Goal: Share content: Share content

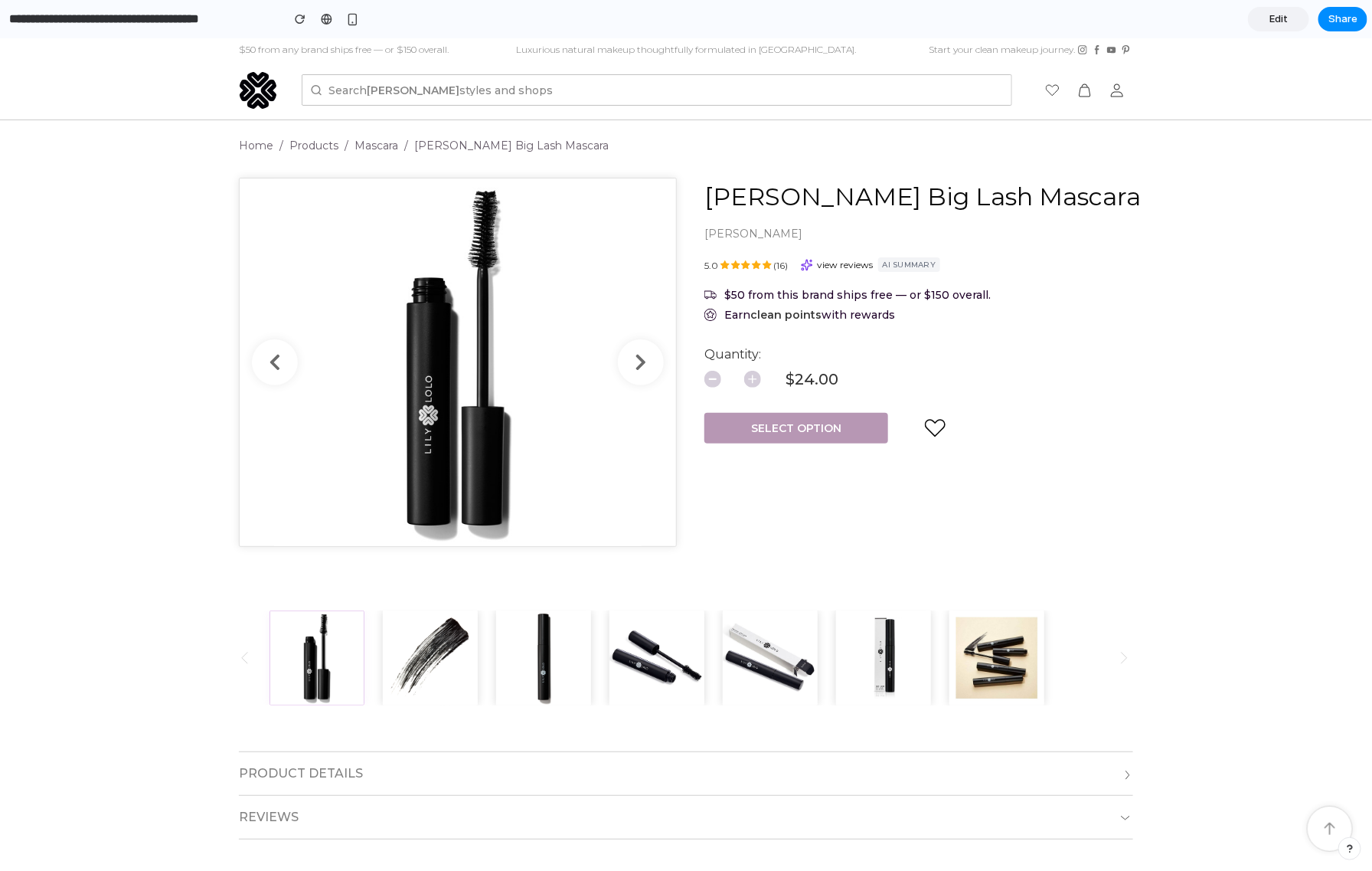
click at [844, 268] on span "View reviews" at bounding box center [845, 264] width 56 height 12
click at [883, 261] on span "AI Summary" at bounding box center [910, 264] width 63 height 15
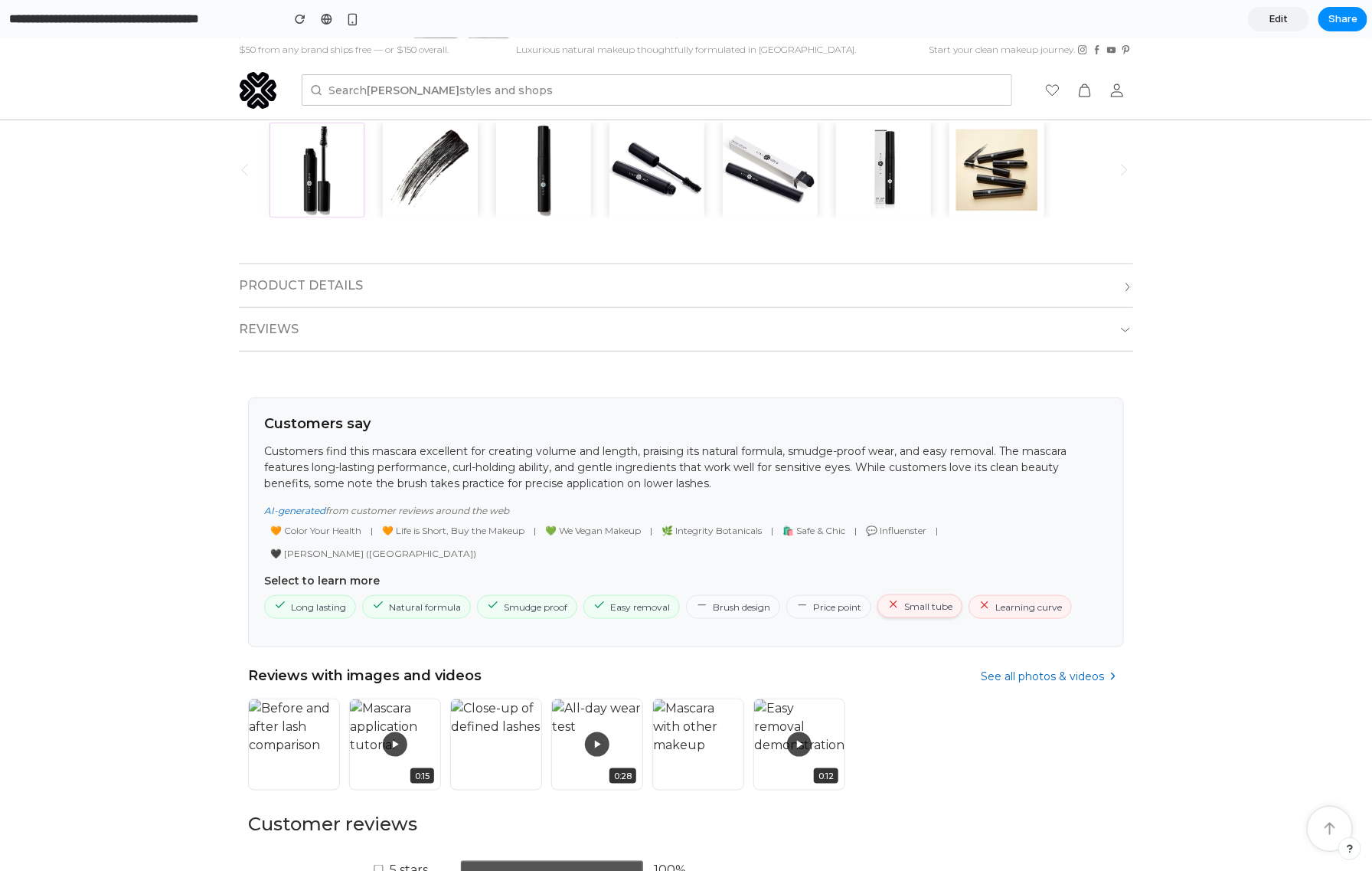
scroll to position [476, 0]
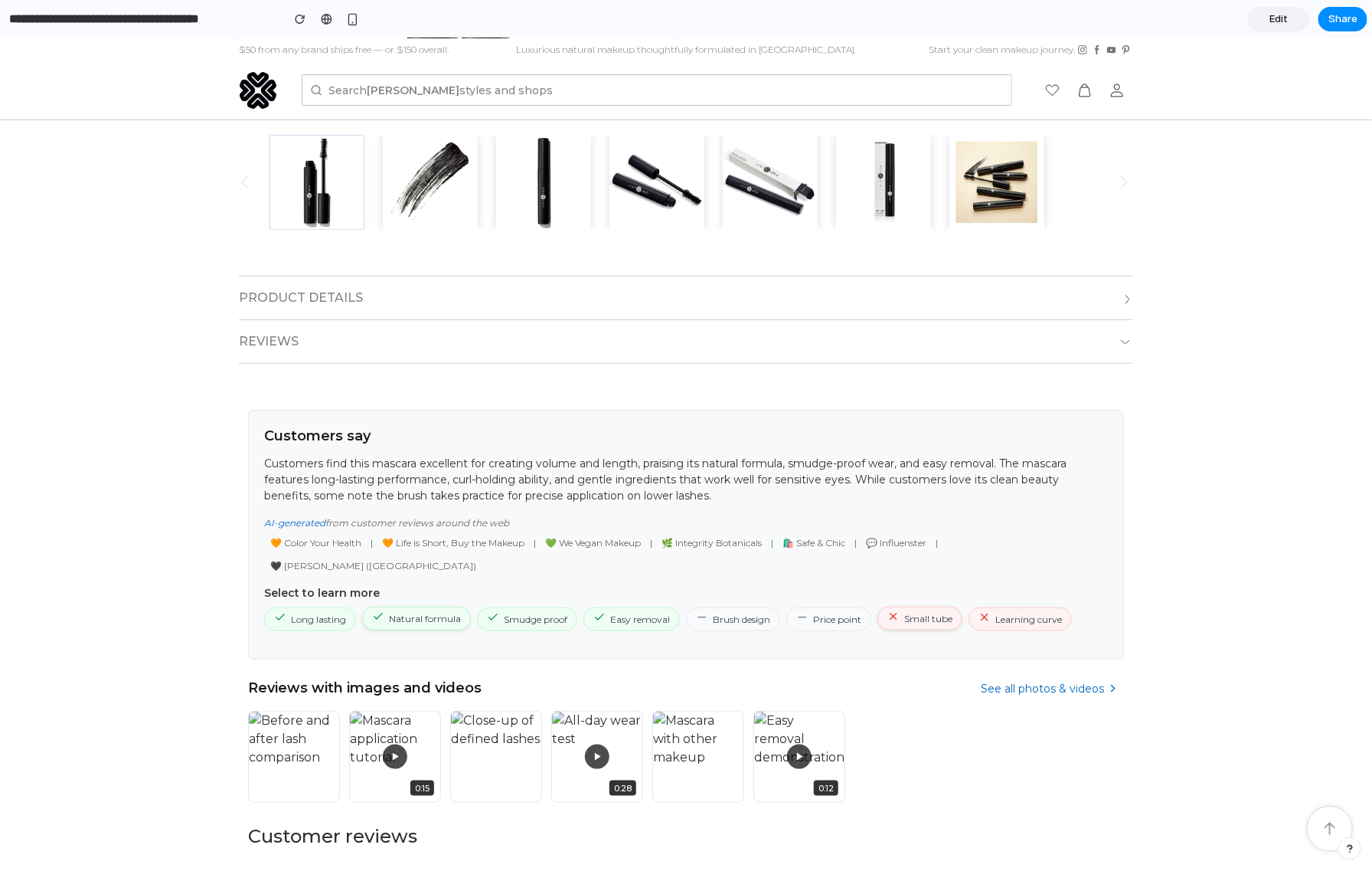
click at [391, 606] on span "Natural formula" at bounding box center [417, 618] width 109 height 24
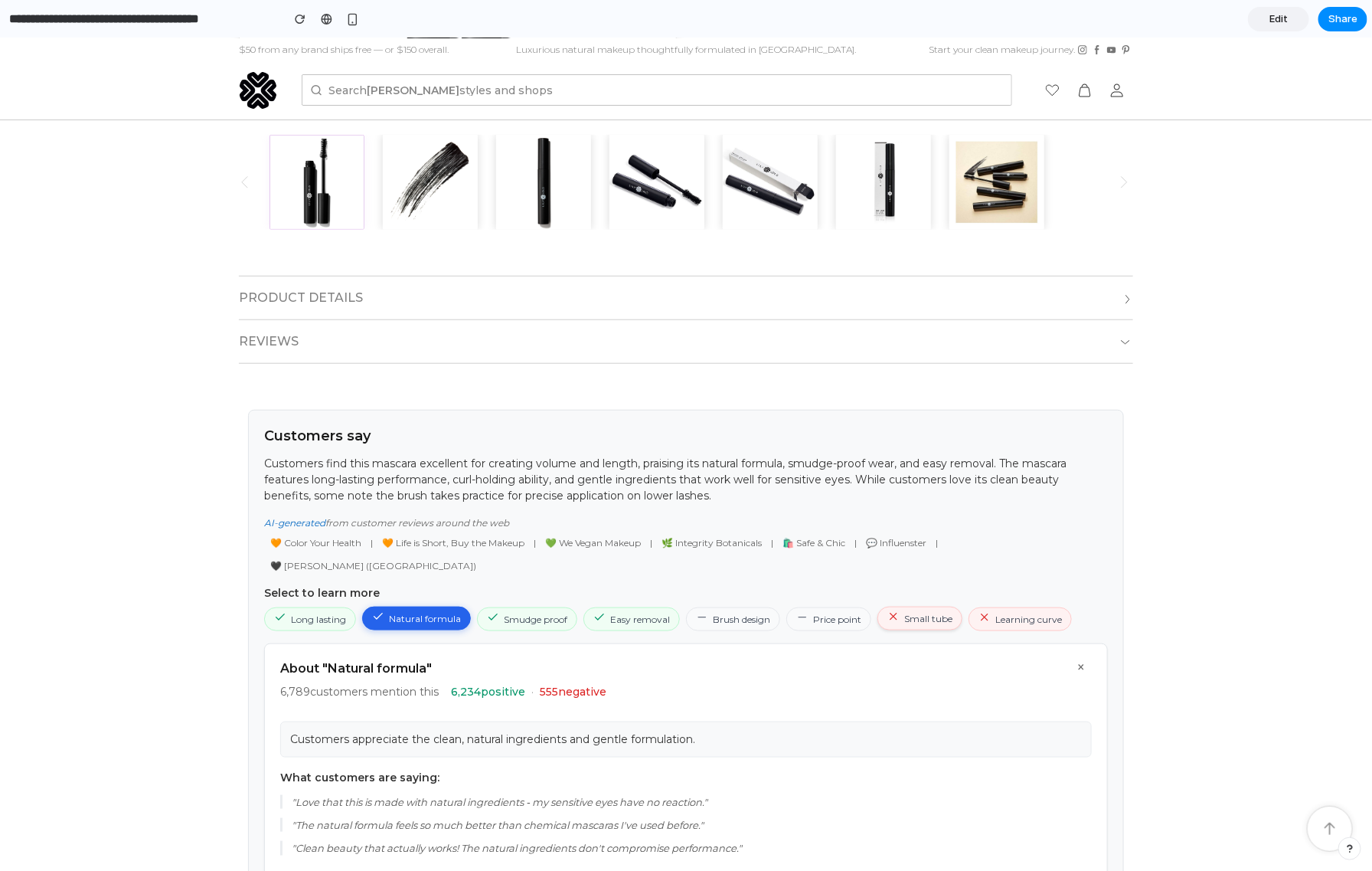
scroll to position [749, 0]
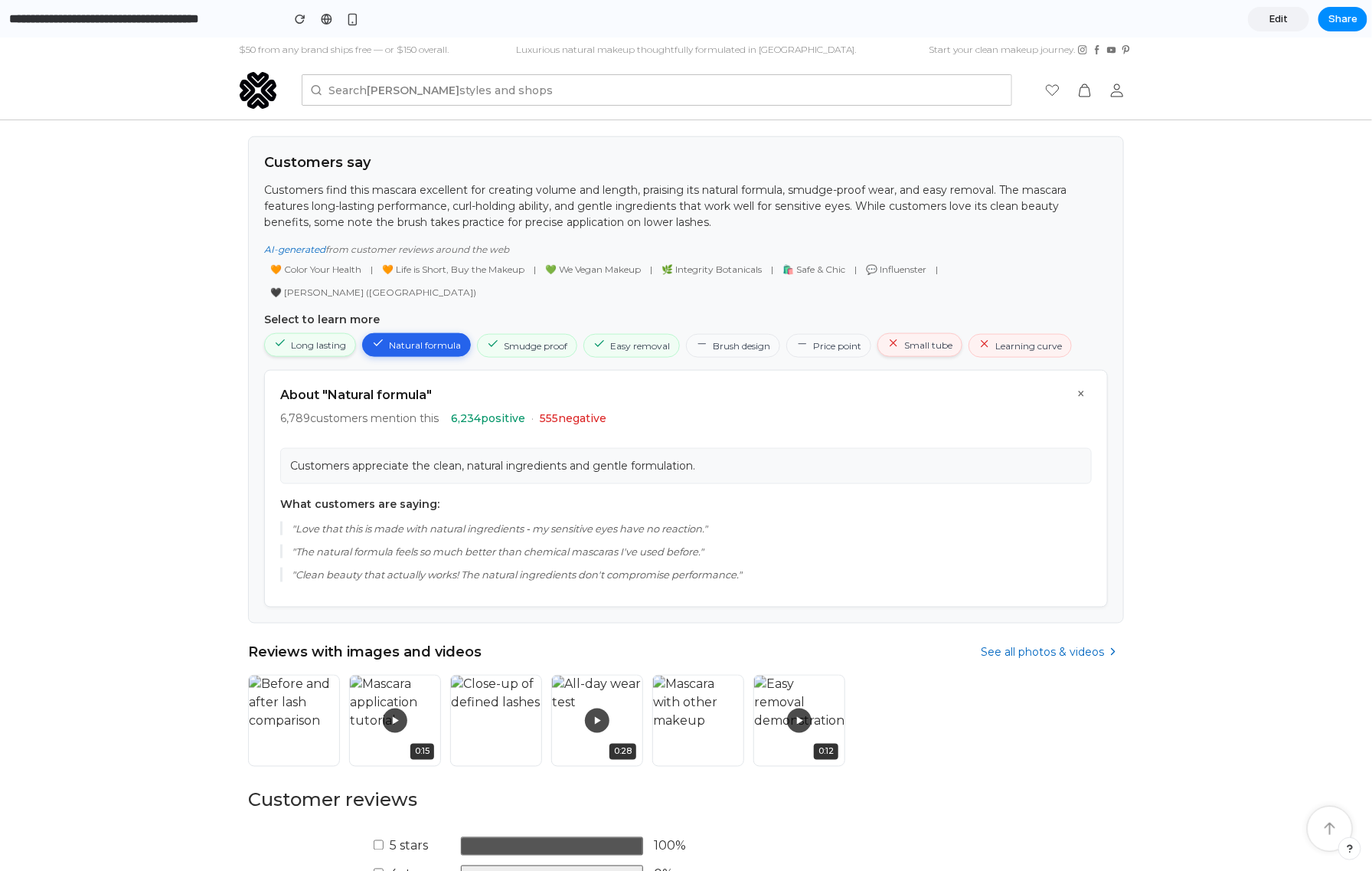
click at [313, 333] on span "Long lasting" at bounding box center [310, 345] width 92 height 24
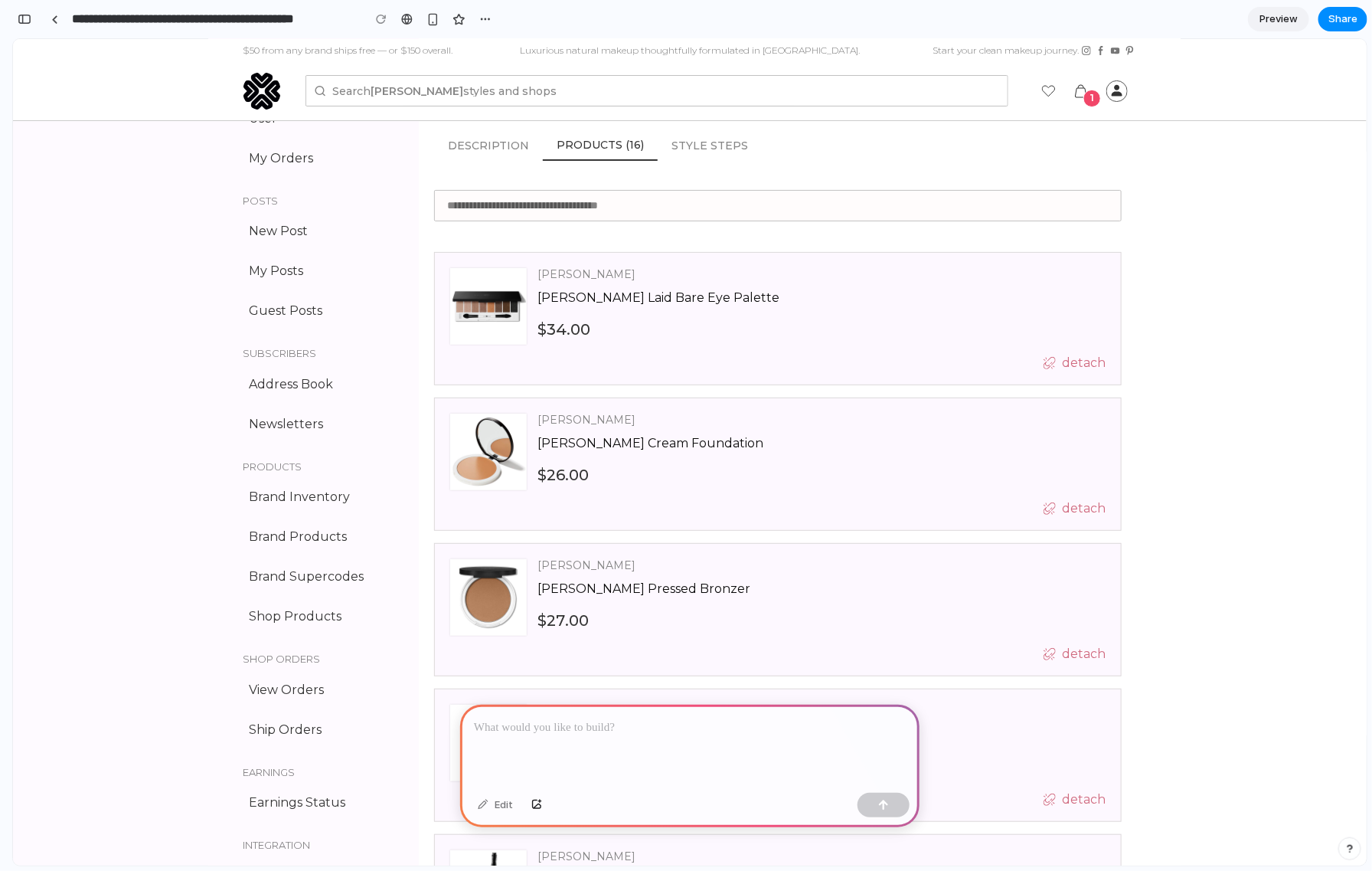
scroll to position [83, 0]
click at [516, 732] on div at bounding box center [690, 746] width 459 height 82
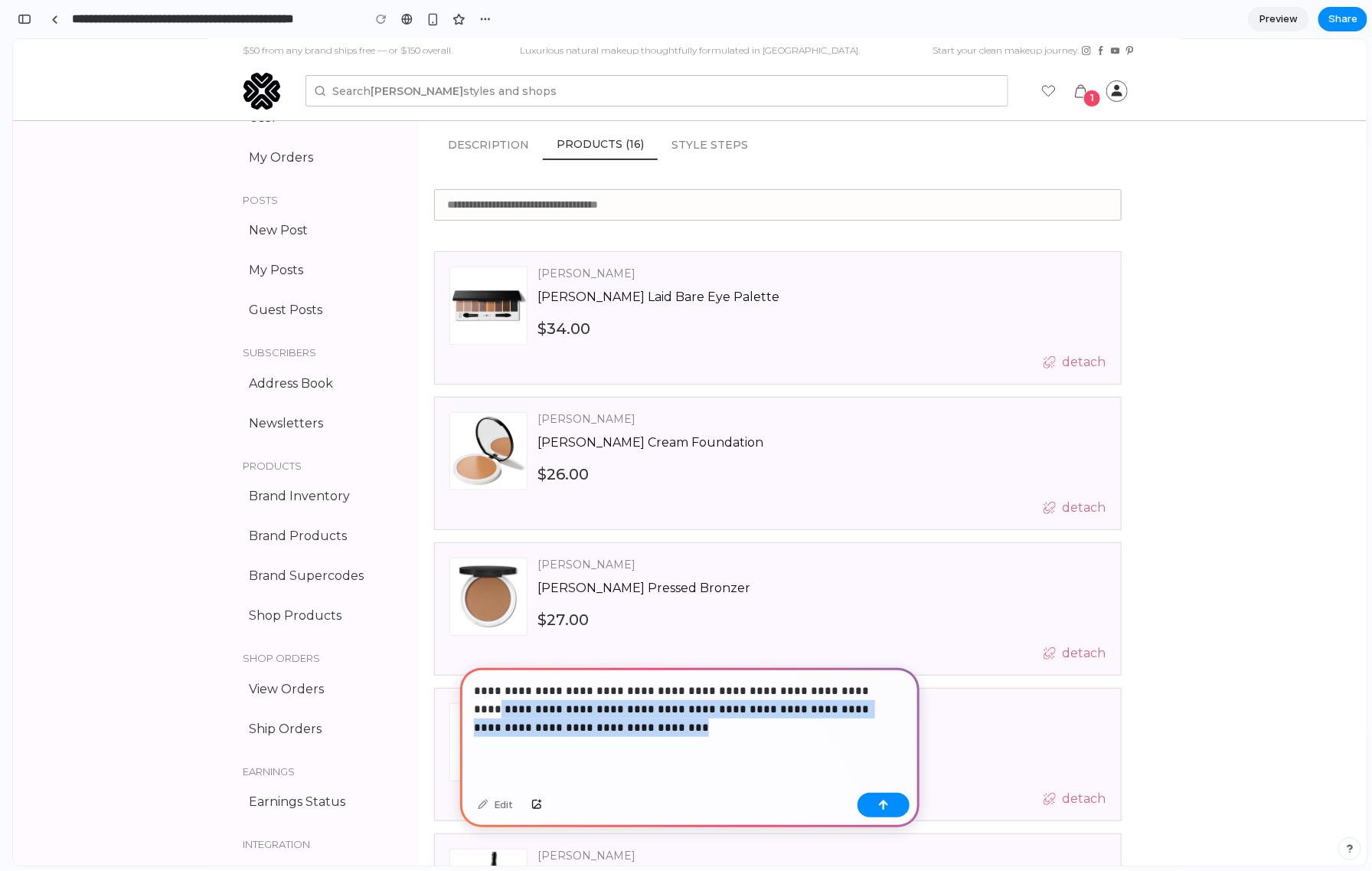
drag, startPoint x: 572, startPoint y: 724, endPoint x: 831, endPoint y: 685, distance: 261.9
click at [831, 685] on p "**********" at bounding box center [687, 709] width 427 height 55
click at [871, 796] on button "button" at bounding box center [883, 805] width 52 height 25
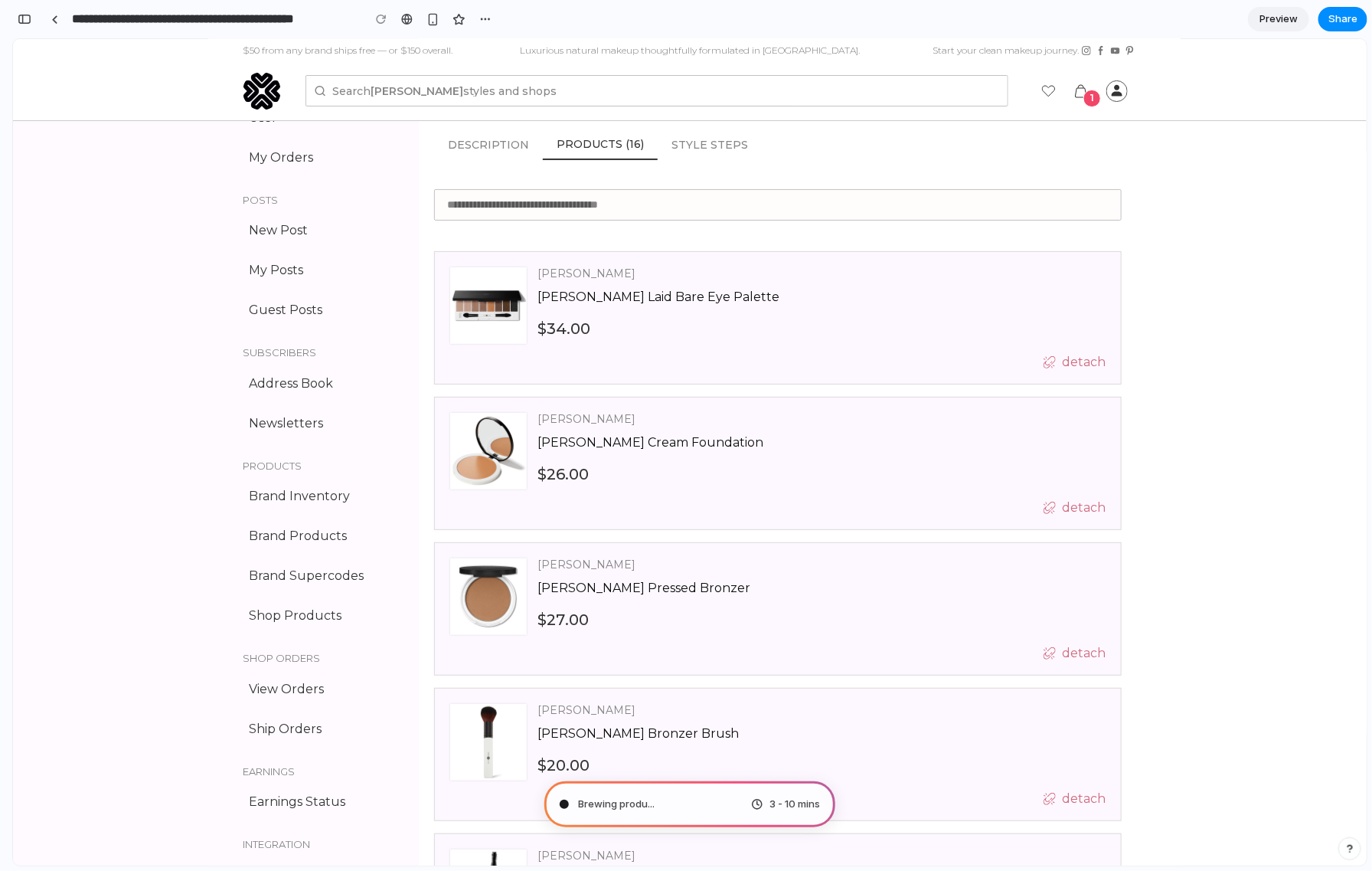
type input "**********"
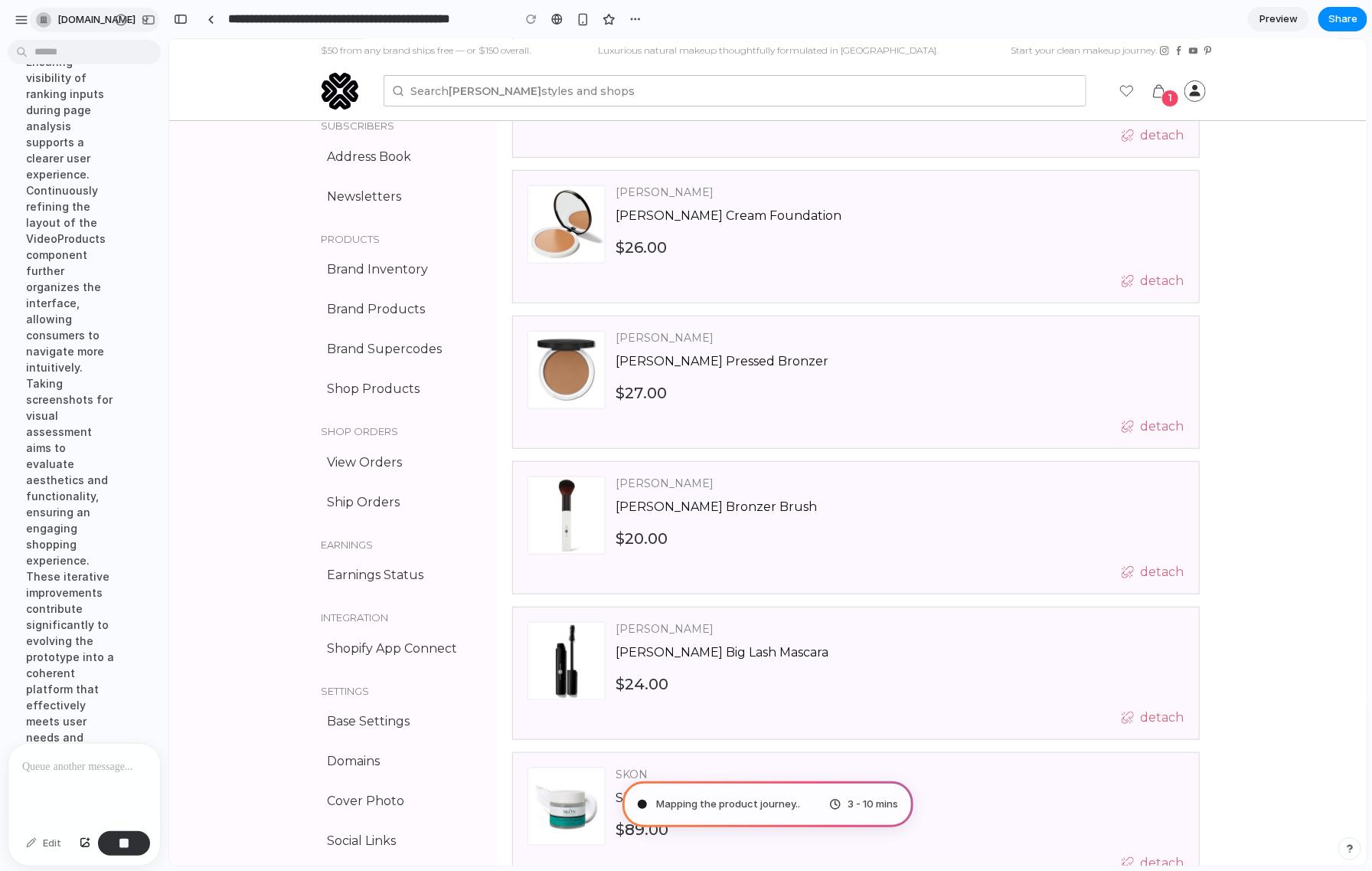
scroll to position [462, 0]
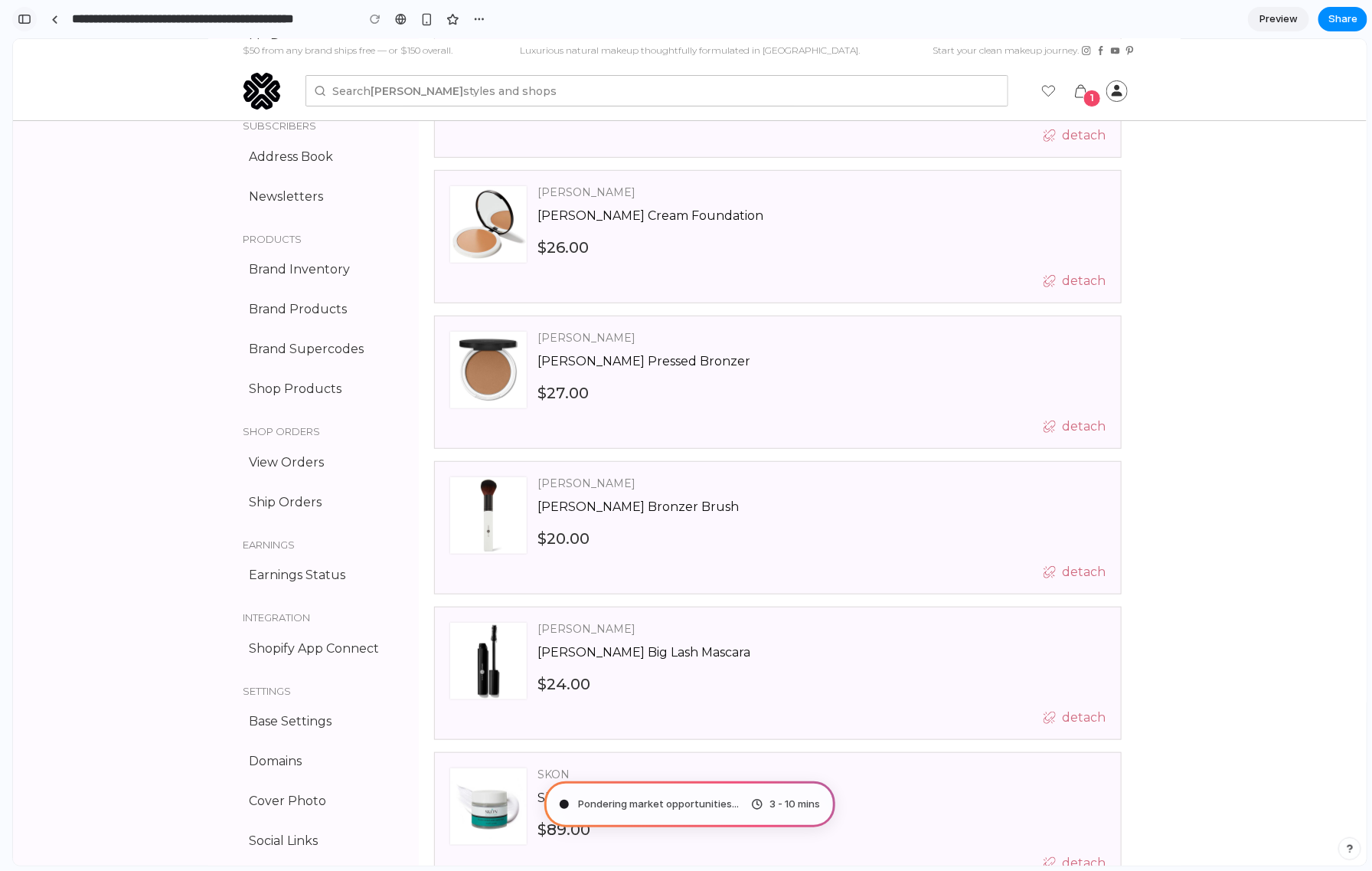
click at [30, 16] on div "button" at bounding box center [24, 19] width 14 height 11
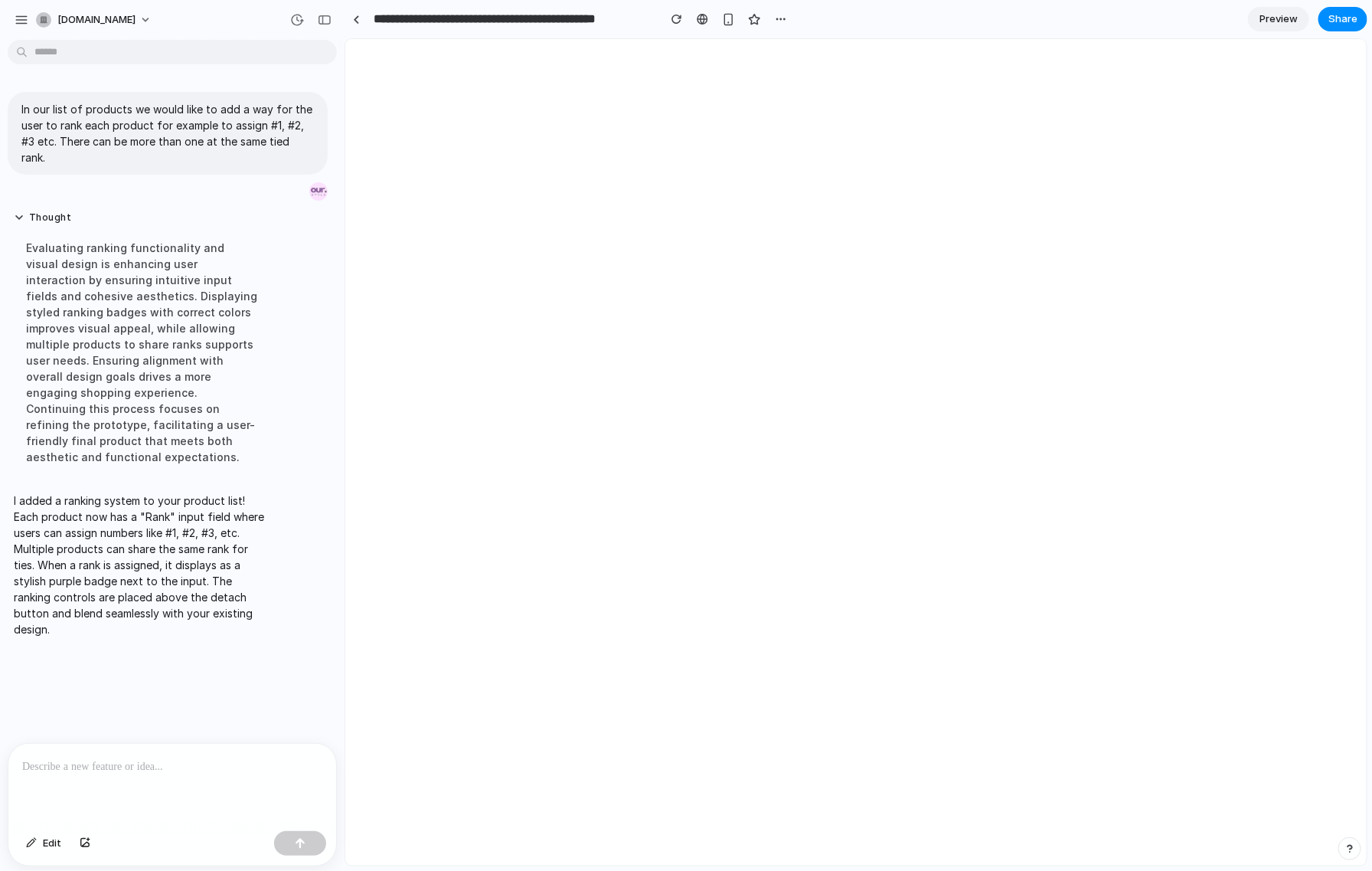
scroll to position [0, 0]
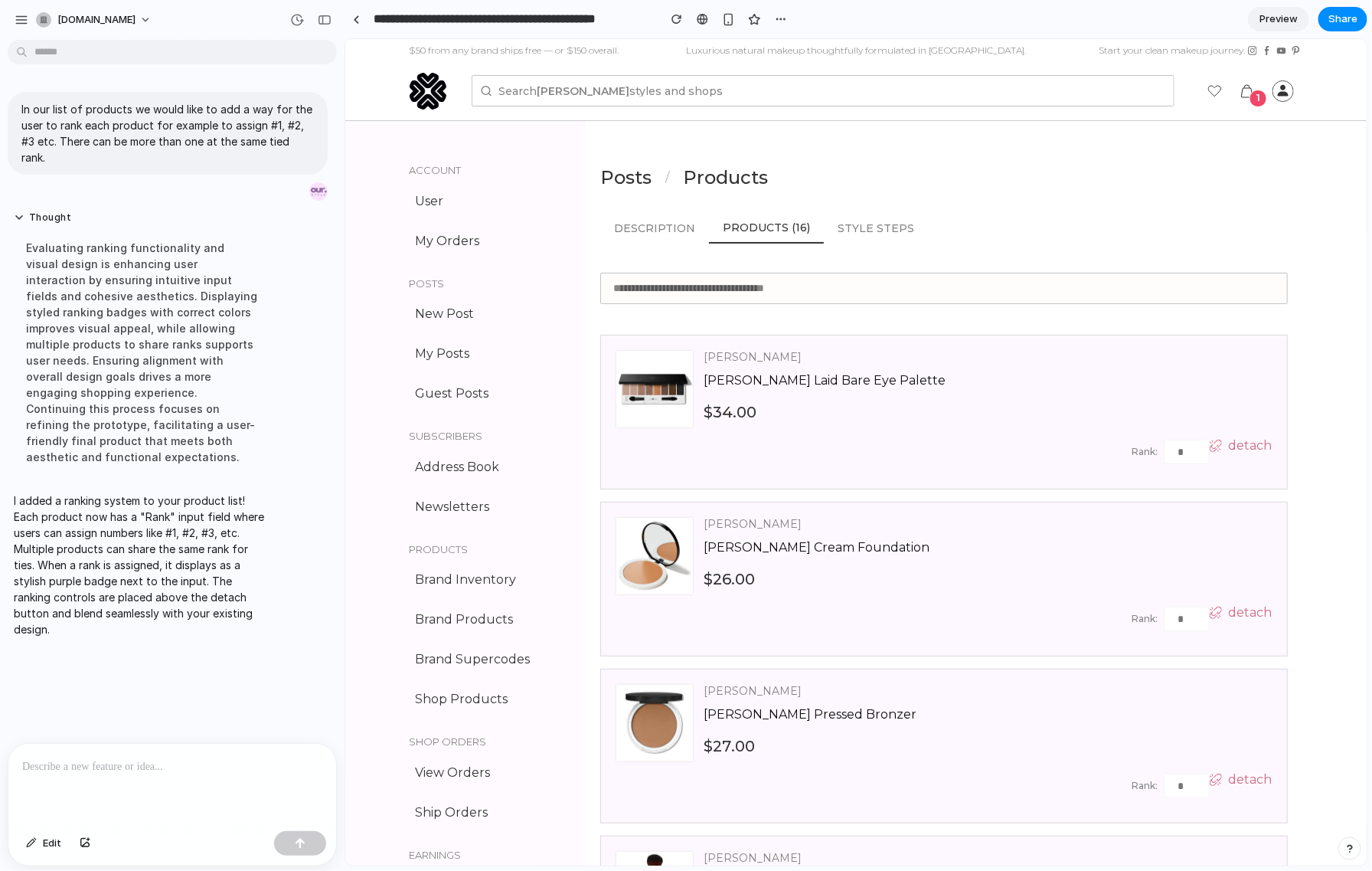
click at [112, 761] on p at bounding box center [172, 767] width 301 height 18
click at [302, 847] on div "button" at bounding box center [301, 844] width 11 height 11
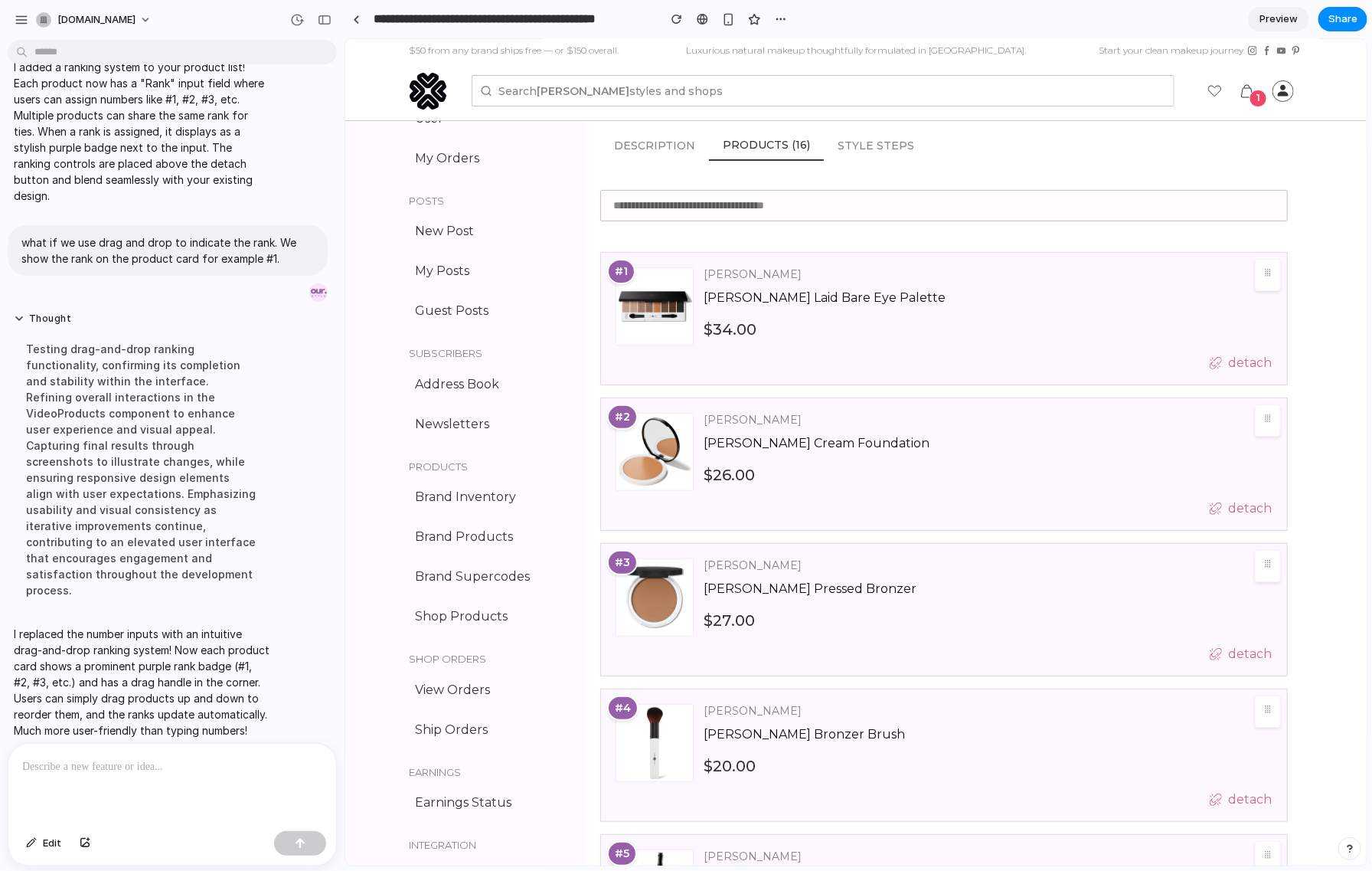
scroll to position [115, 0]
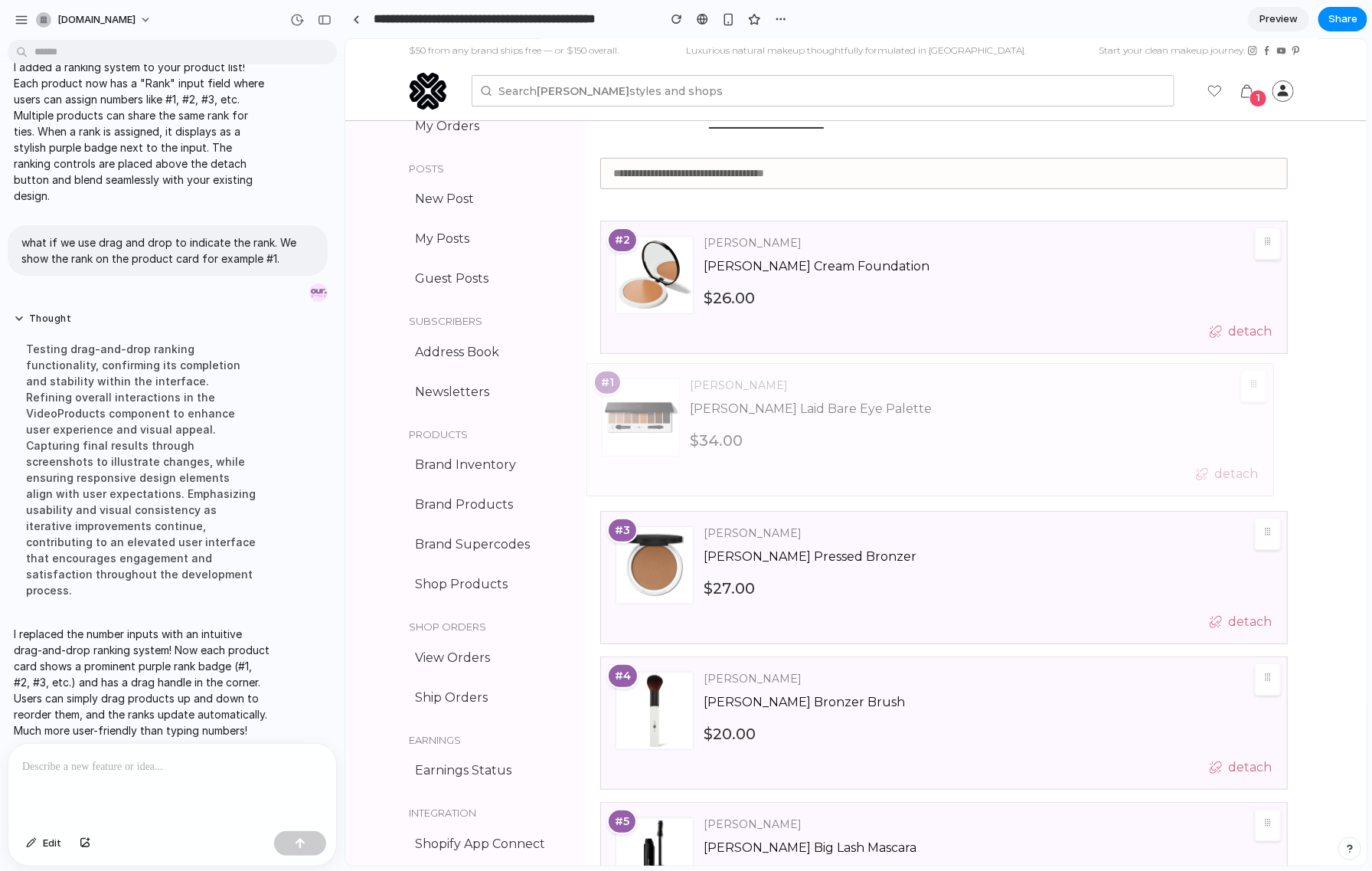
drag, startPoint x: 1261, startPoint y: 250, endPoint x: 1246, endPoint y: 394, distance: 144.8
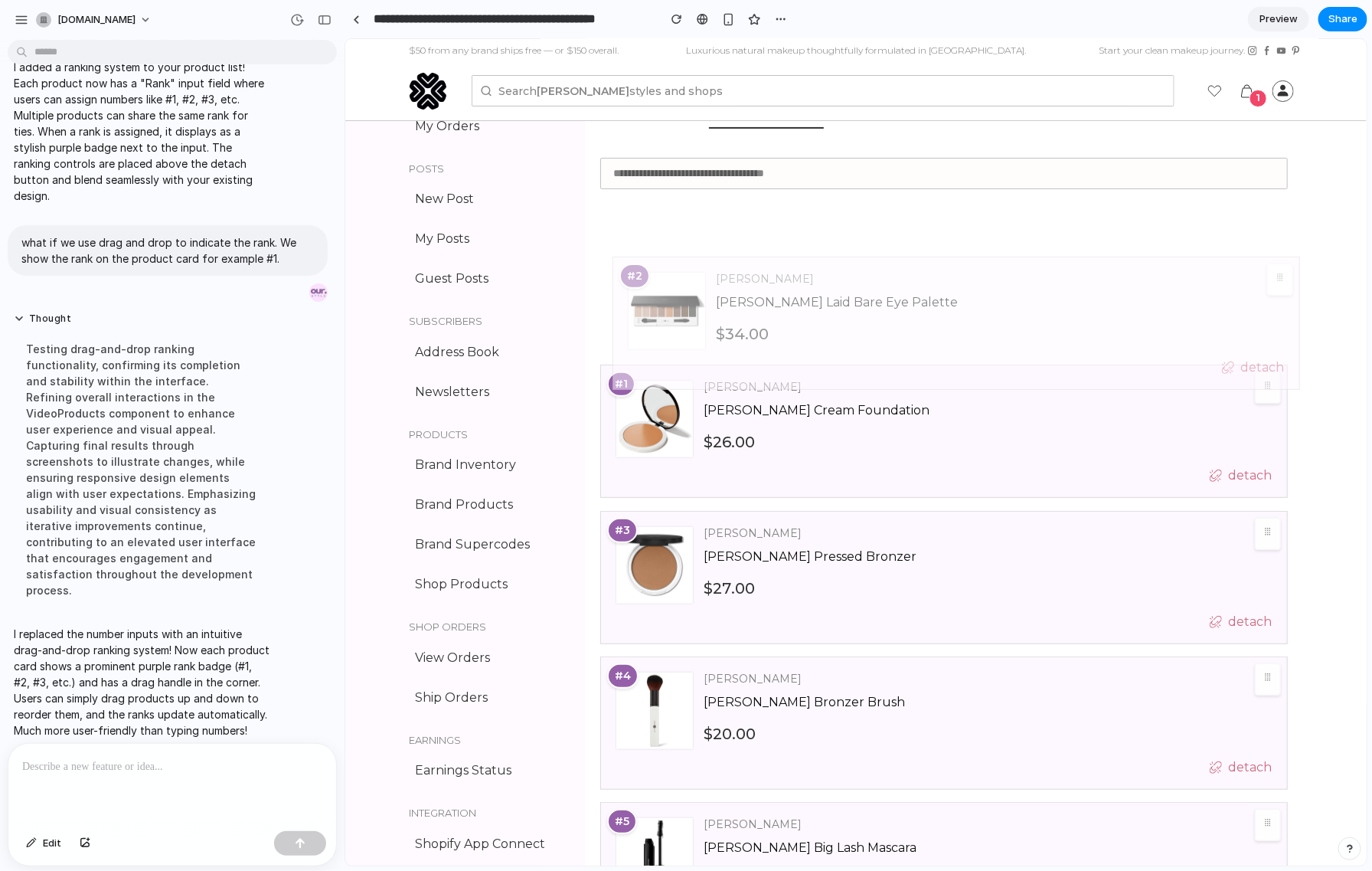
drag, startPoint x: 1258, startPoint y: 388, endPoint x: 1268, endPoint y: 255, distance: 133.4
click at [1268, 263] on div at bounding box center [1280, 279] width 26 height 32
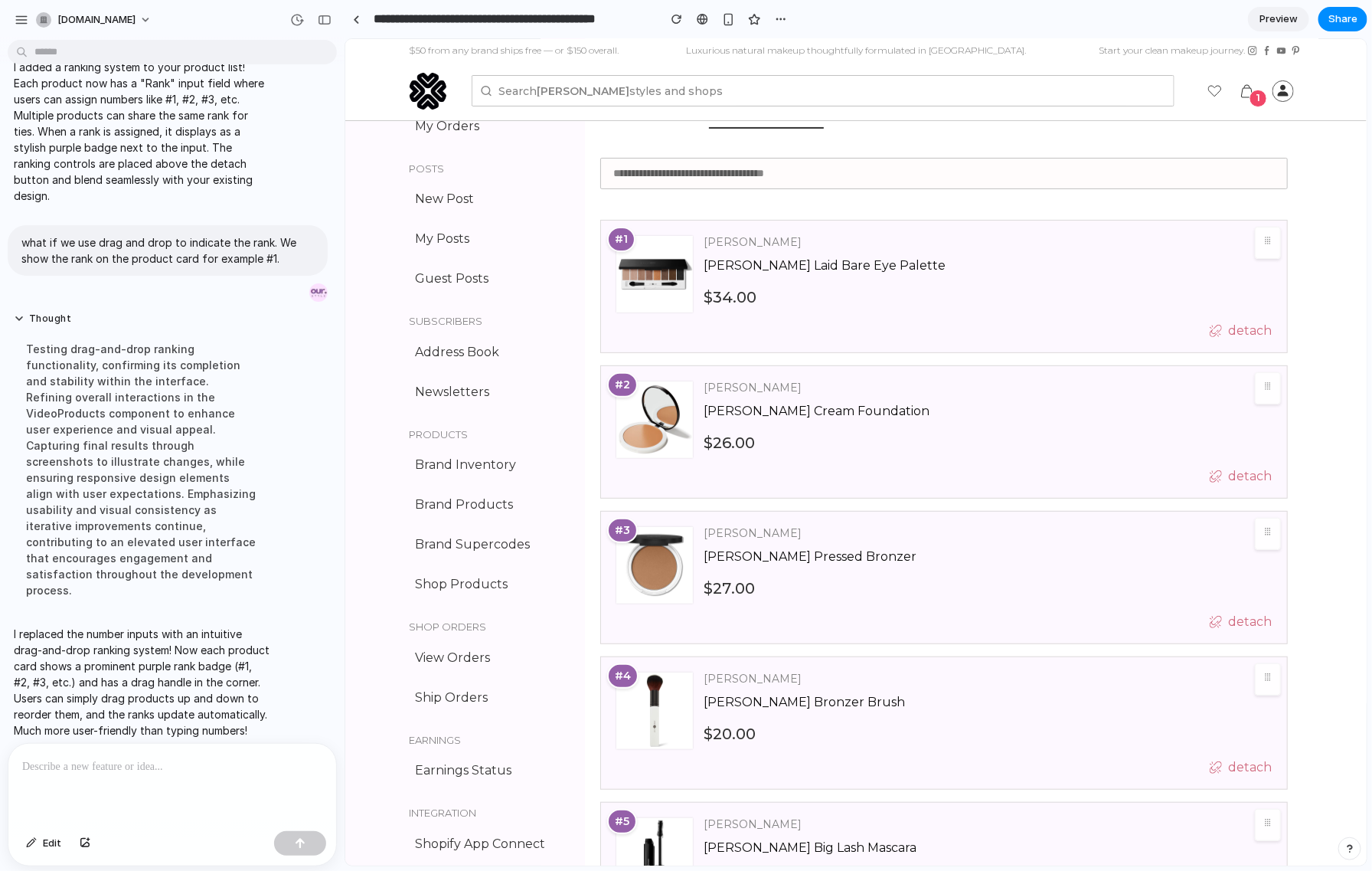
click at [164, 758] on p at bounding box center [169, 767] width 295 height 18
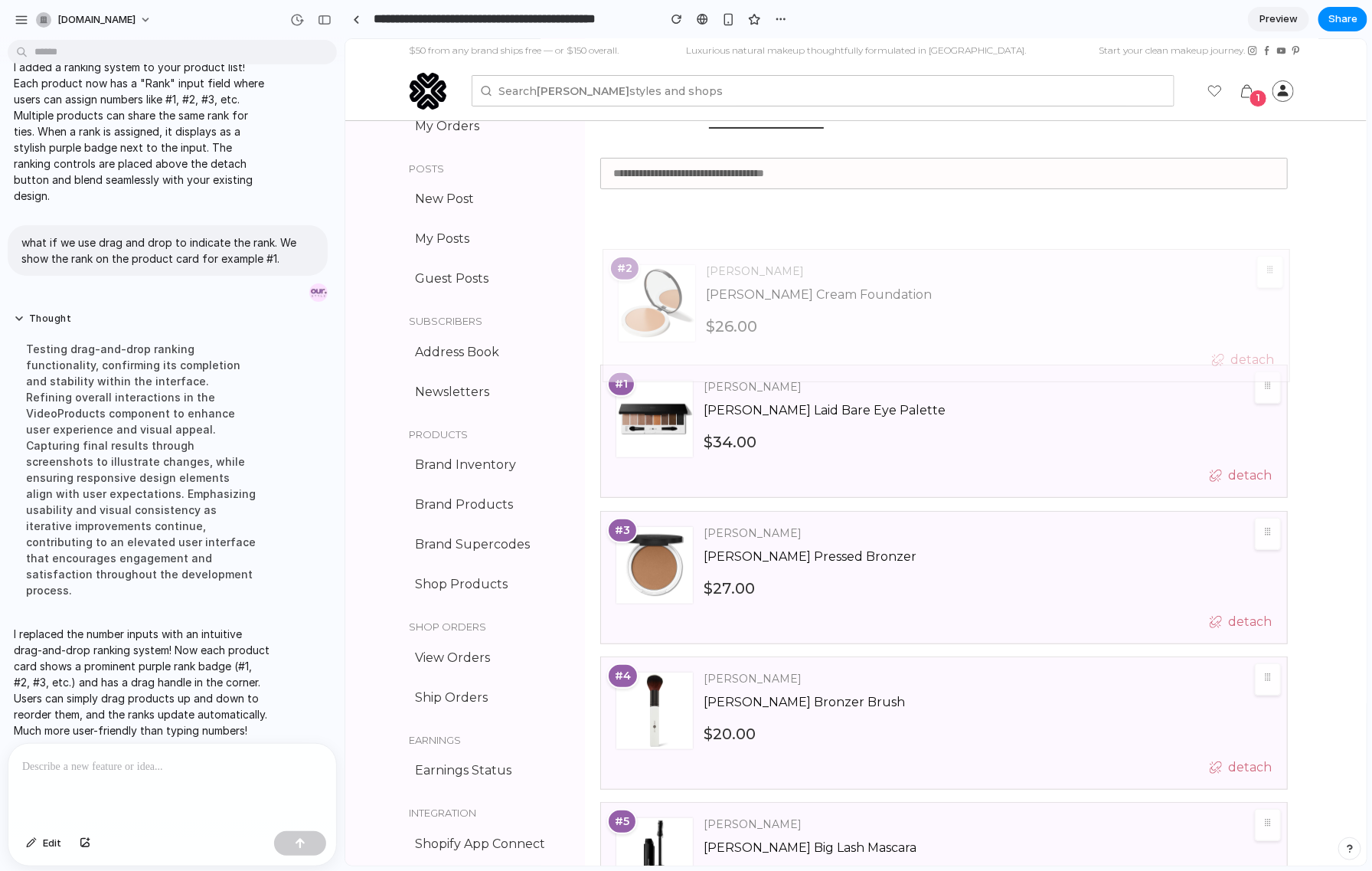
drag, startPoint x: 1263, startPoint y: 390, endPoint x: 1266, endPoint y: 273, distance: 117.0
click at [1266, 273] on icon at bounding box center [1269, 269] width 12 height 12
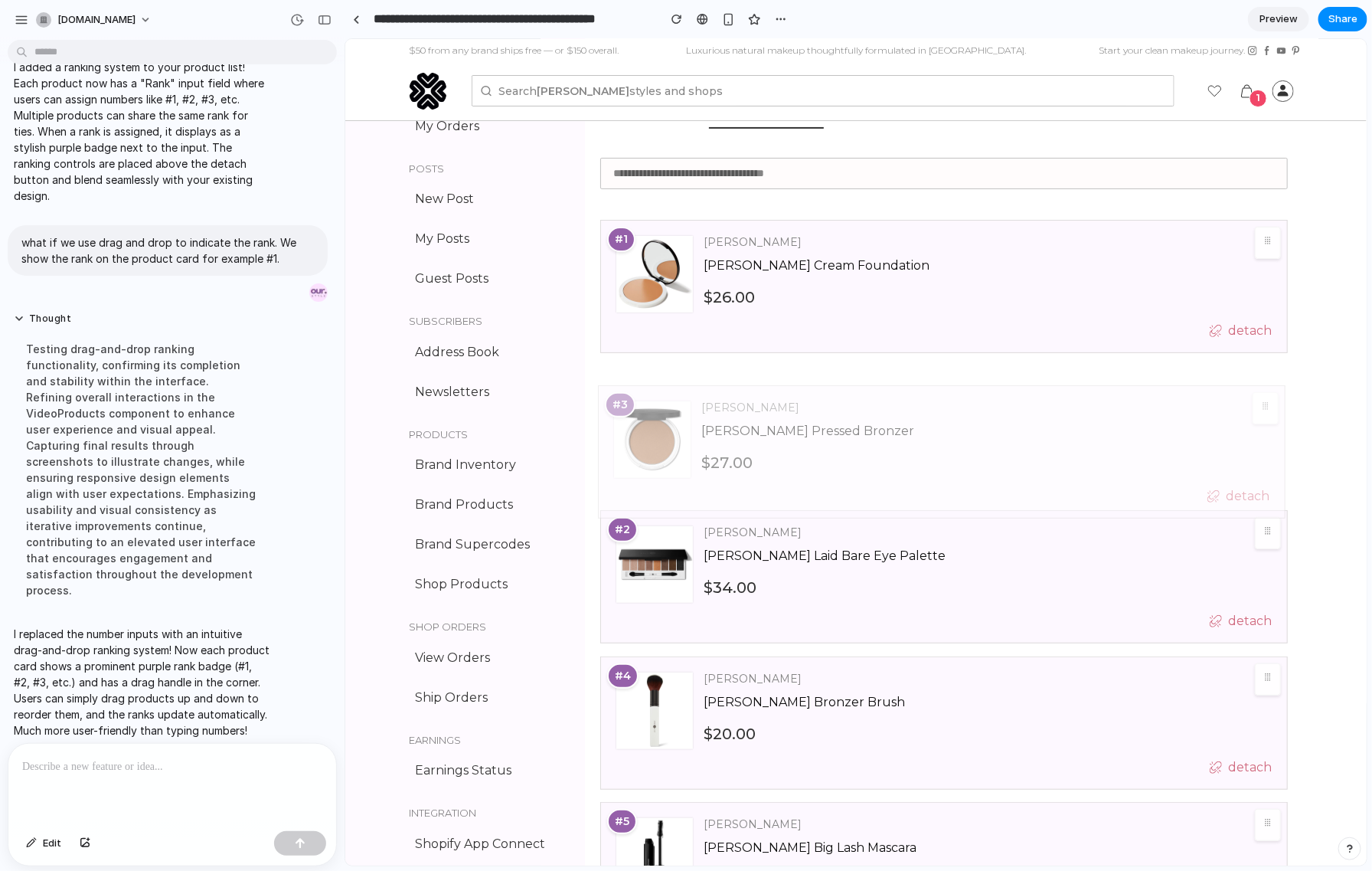
drag, startPoint x: 1261, startPoint y: 530, endPoint x: 1258, endPoint y: 377, distance: 153.0
click at [1259, 399] on icon at bounding box center [1264, 405] width 12 height 12
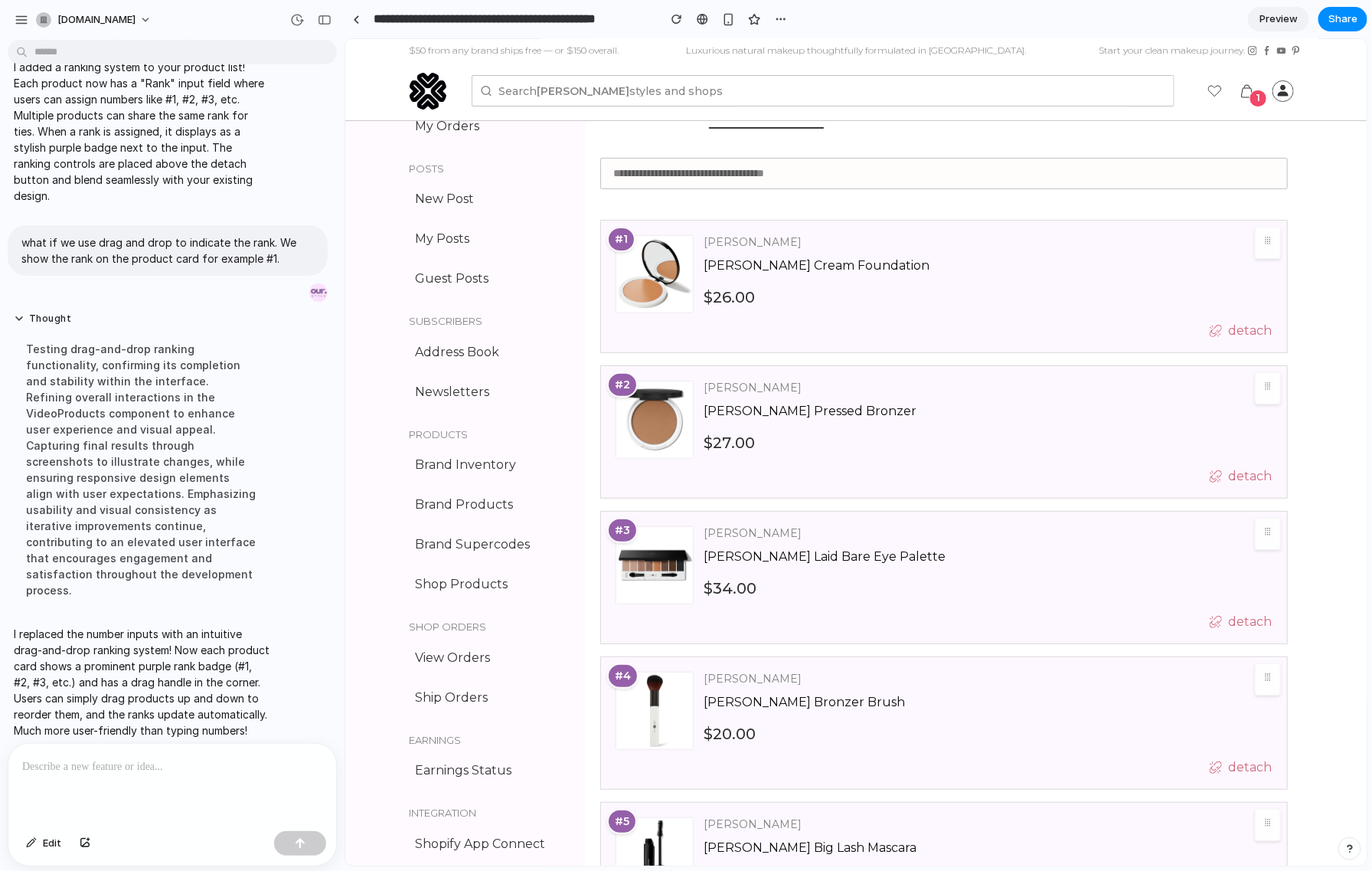
click at [82, 759] on p at bounding box center [169, 767] width 295 height 18
click at [81, 841] on div "button" at bounding box center [85, 844] width 11 height 9
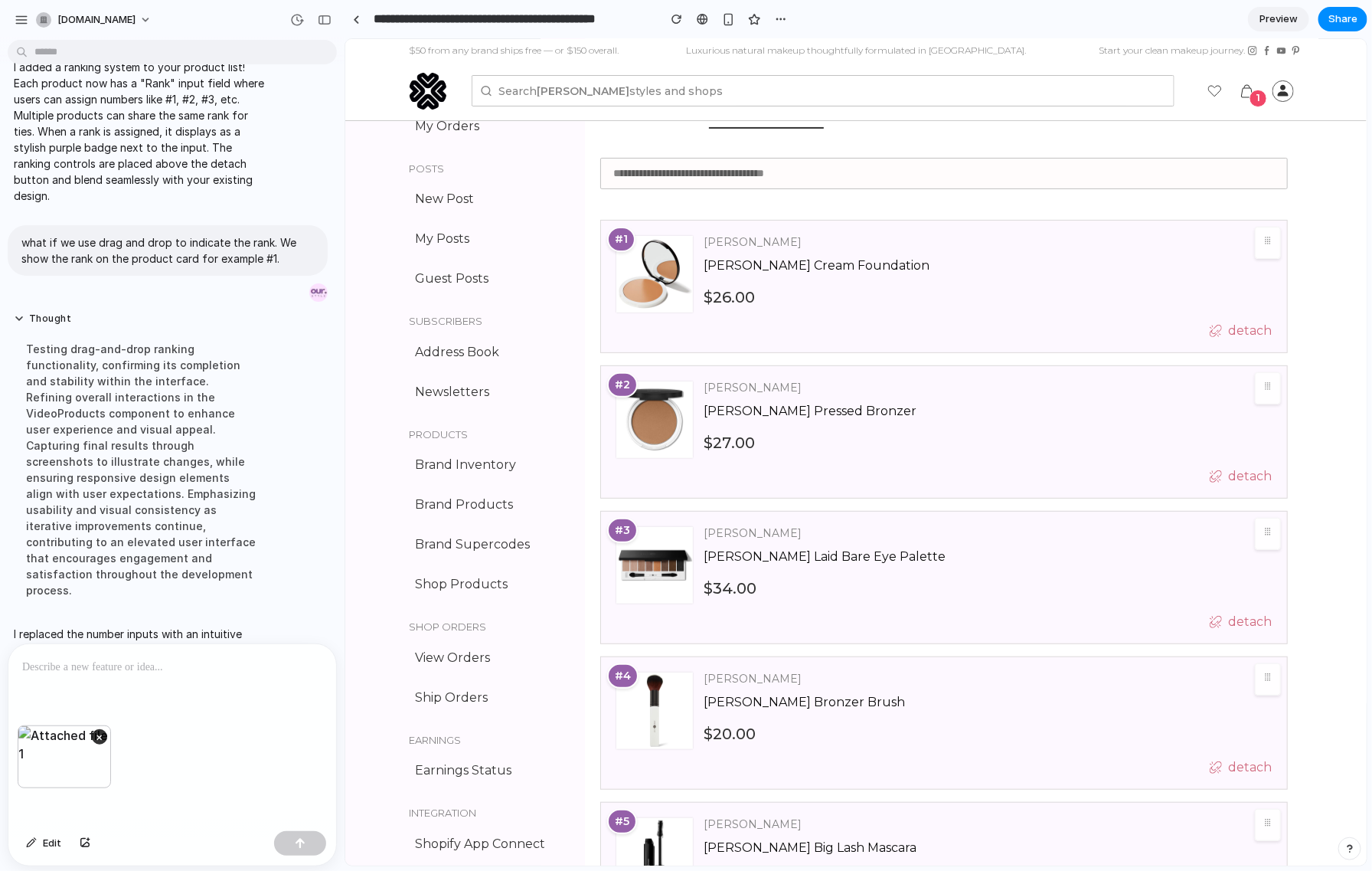
scroll to position [199, 0]
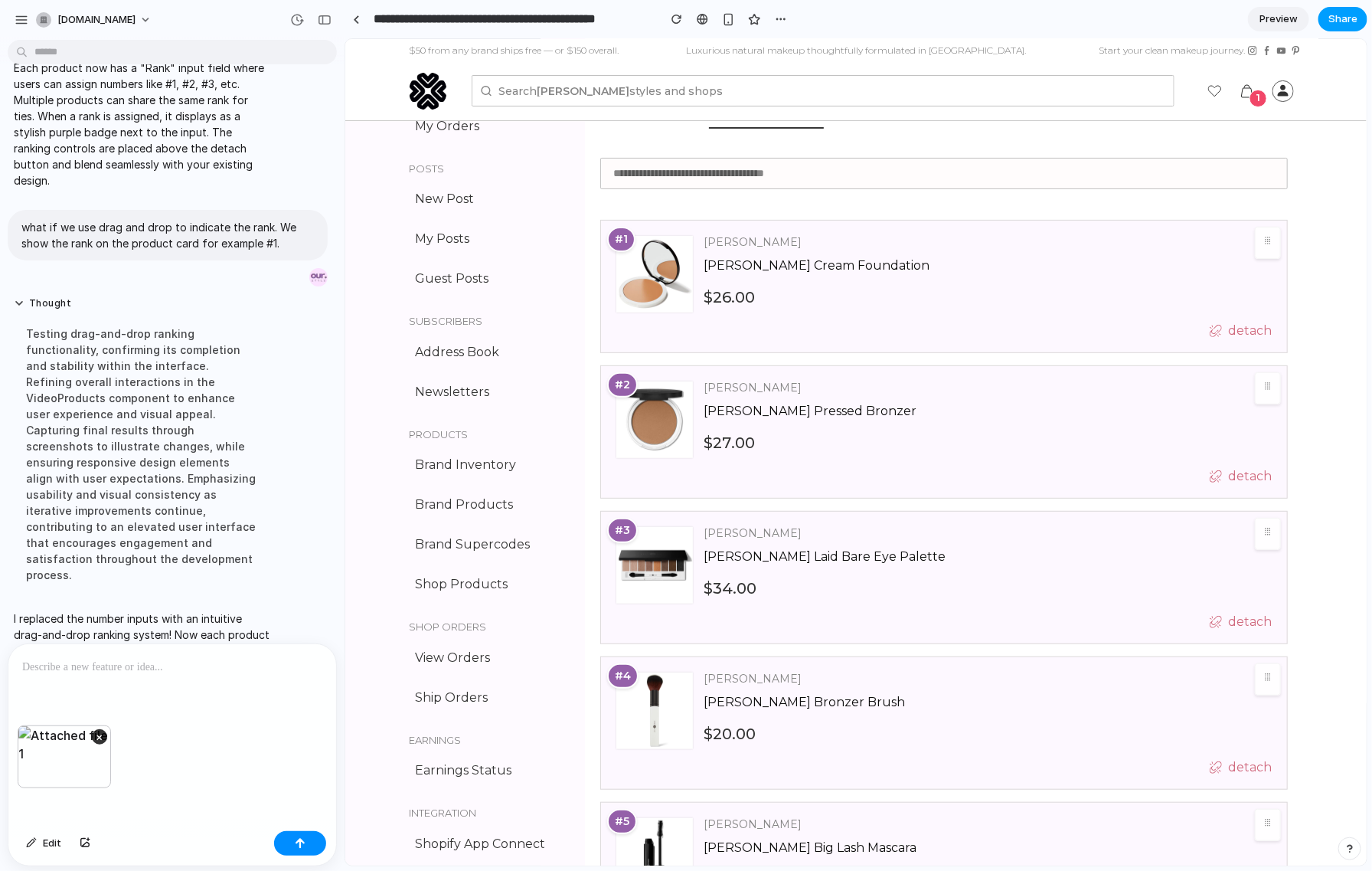
click at [1343, 21] on span "Share" at bounding box center [1344, 19] width 29 height 16
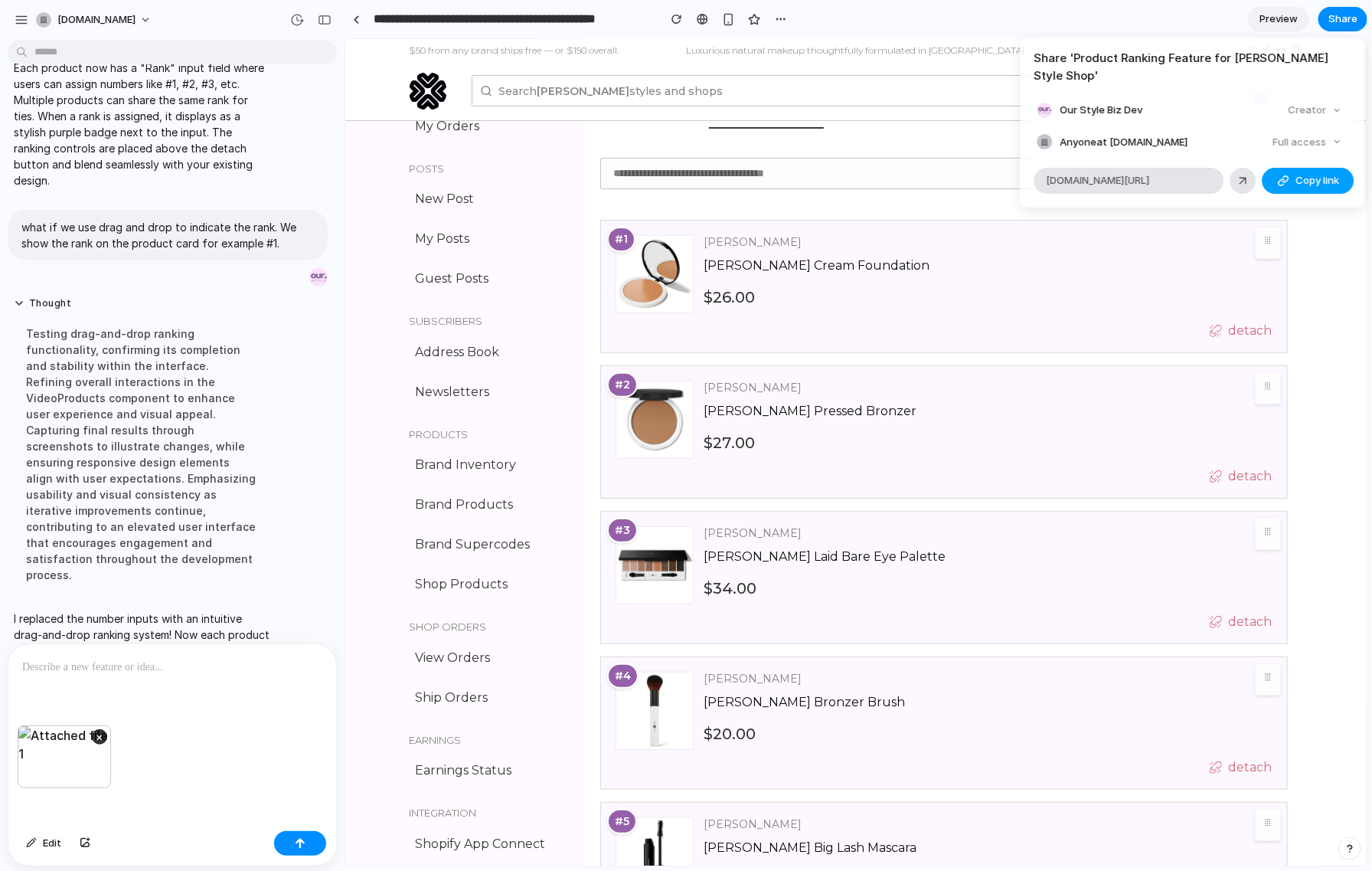
click at [1300, 173] on span "Copy link" at bounding box center [1318, 180] width 44 height 16
click at [1303, 132] on div "Full access" at bounding box center [1308, 142] width 81 height 21
click at [97, 735] on div "Share ' Product Ranking Feature for Lily Lolo Style Shop ' Our Style Biz Dev Cr…" at bounding box center [686, 435] width 1372 height 871
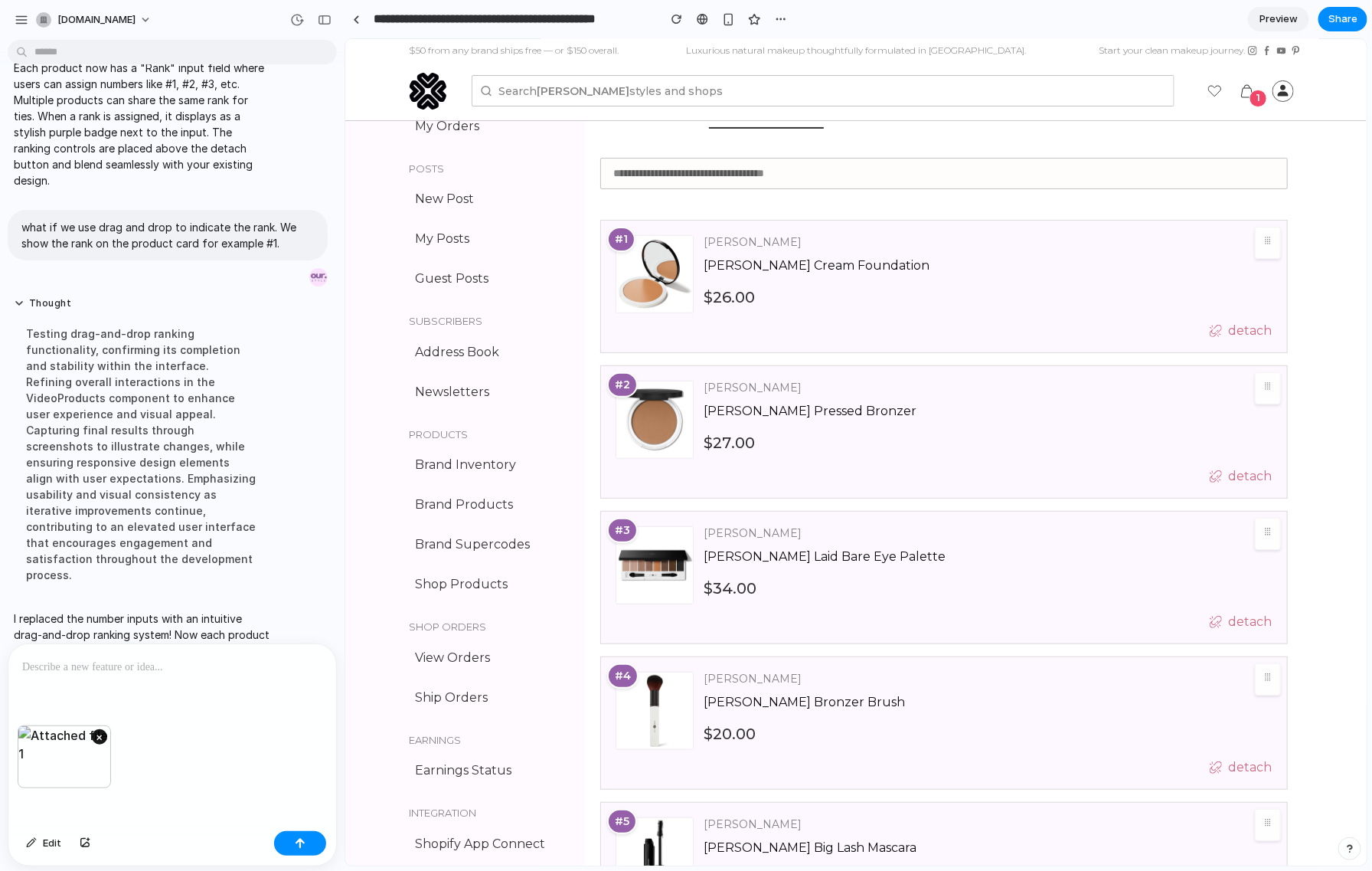
click at [102, 732] on button "×" at bounding box center [100, 737] width 16 height 16
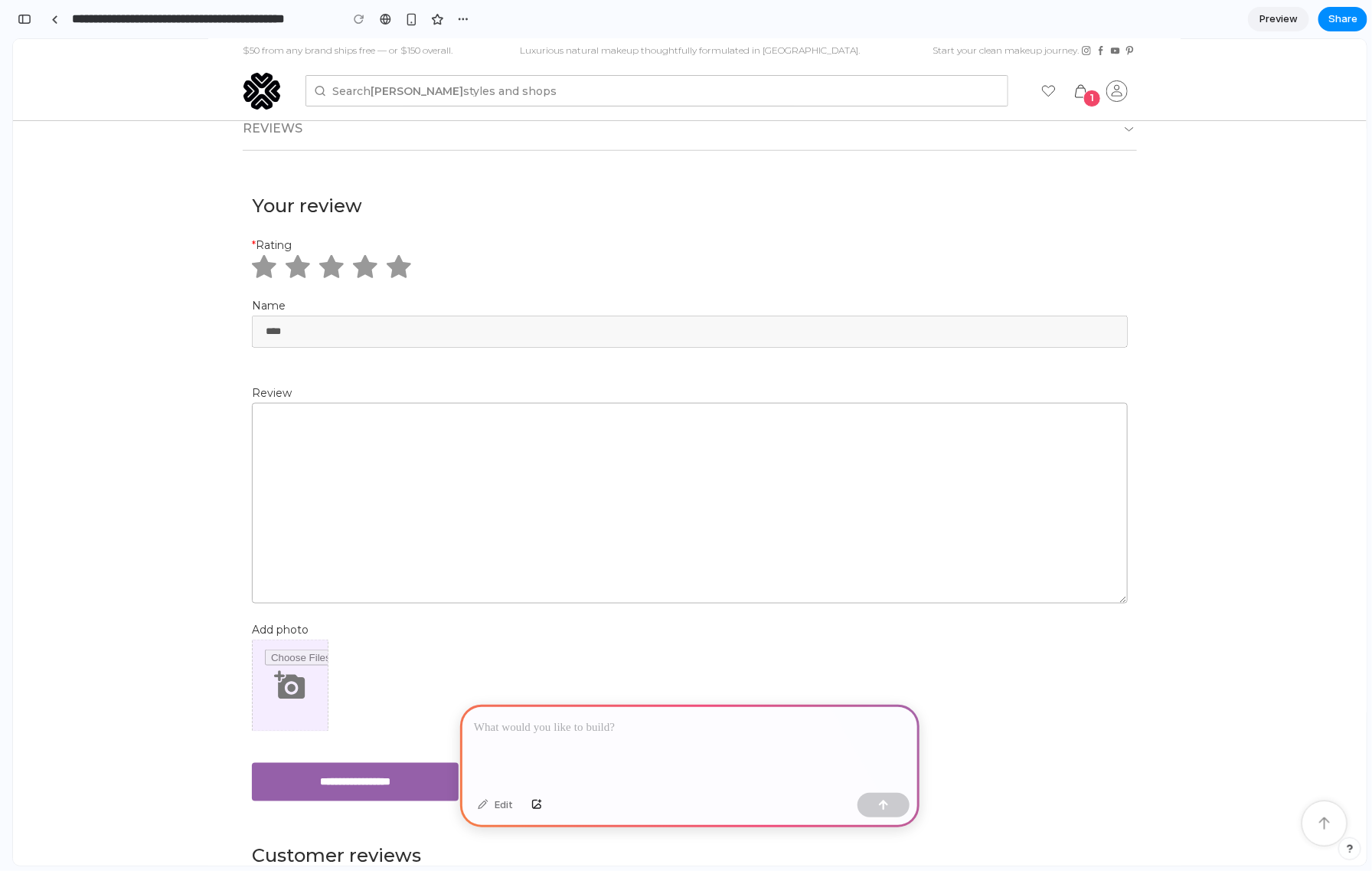
scroll to position [712, 0]
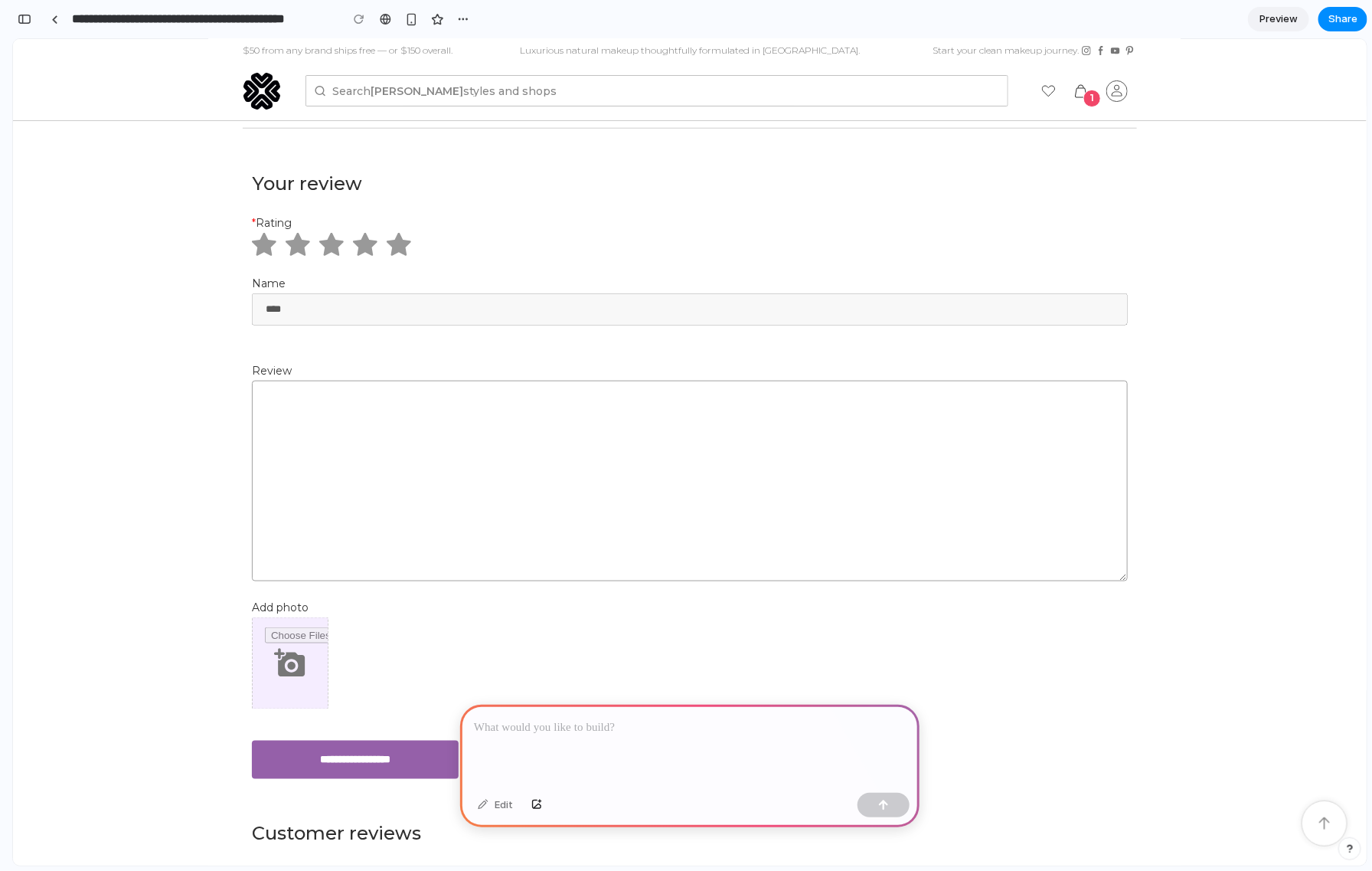
click at [544, 736] on div at bounding box center [690, 746] width 459 height 82
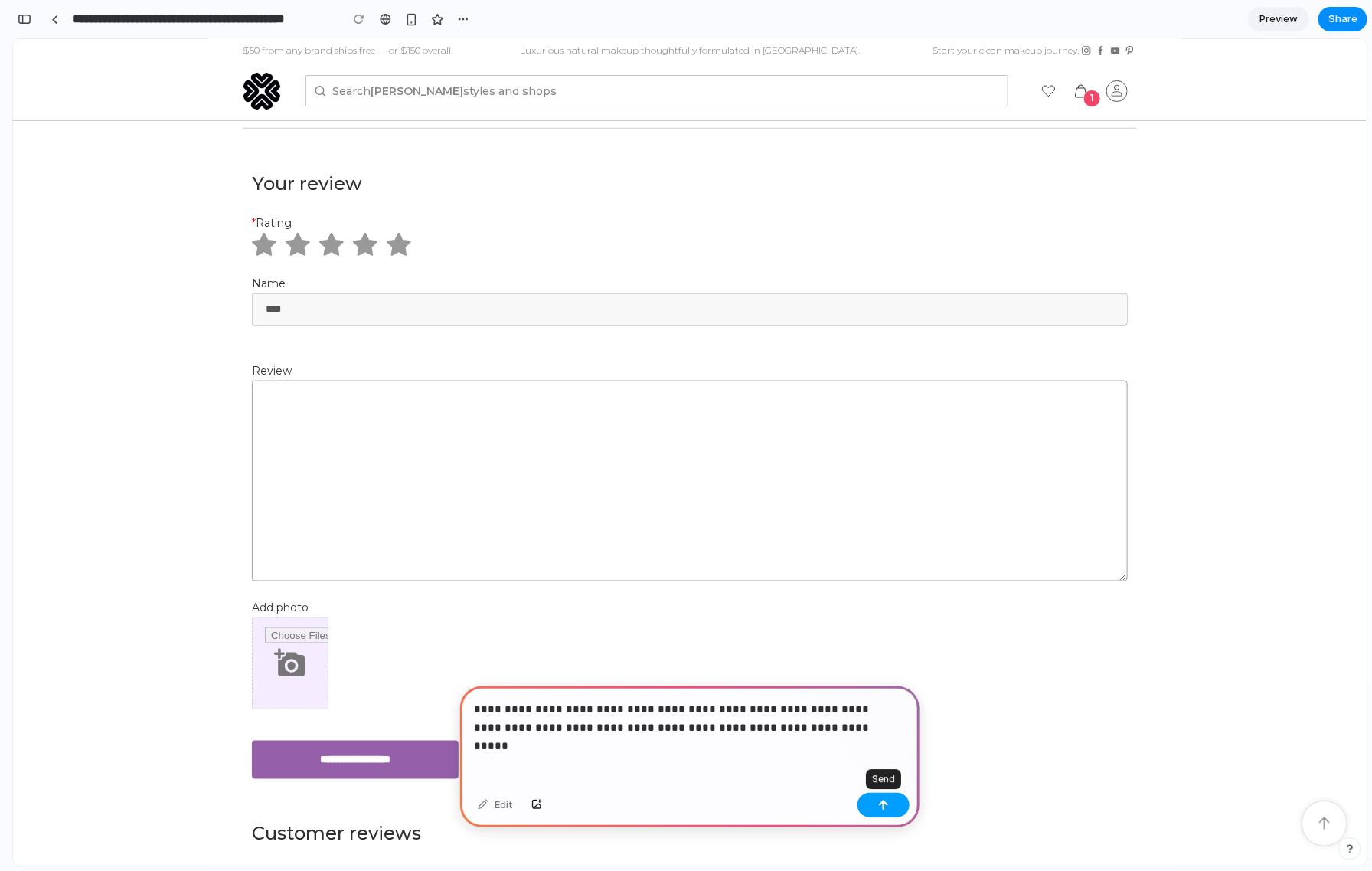
click at [884, 809] on div "button" at bounding box center [884, 805] width 11 height 11
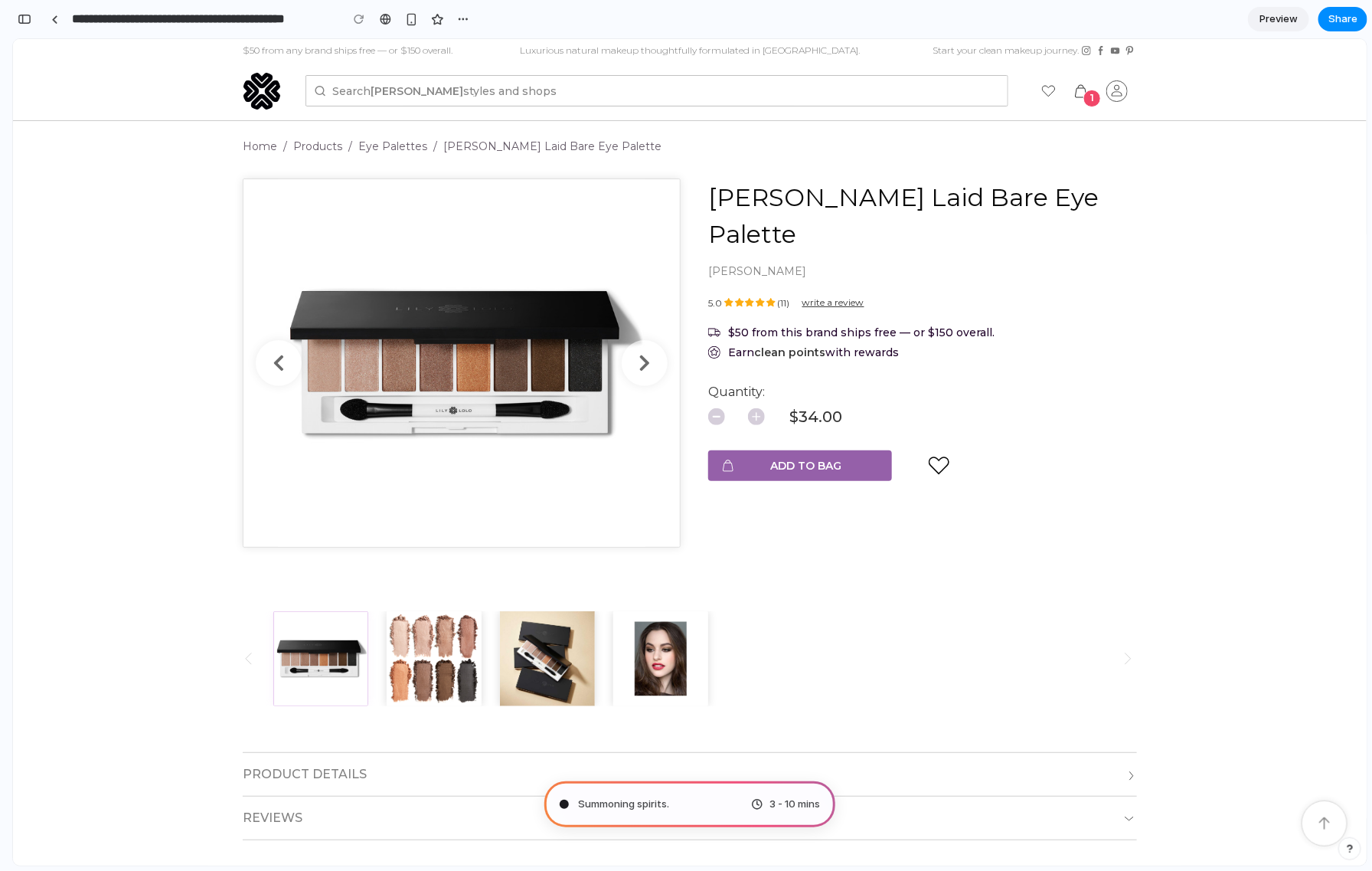
scroll to position [48, 0]
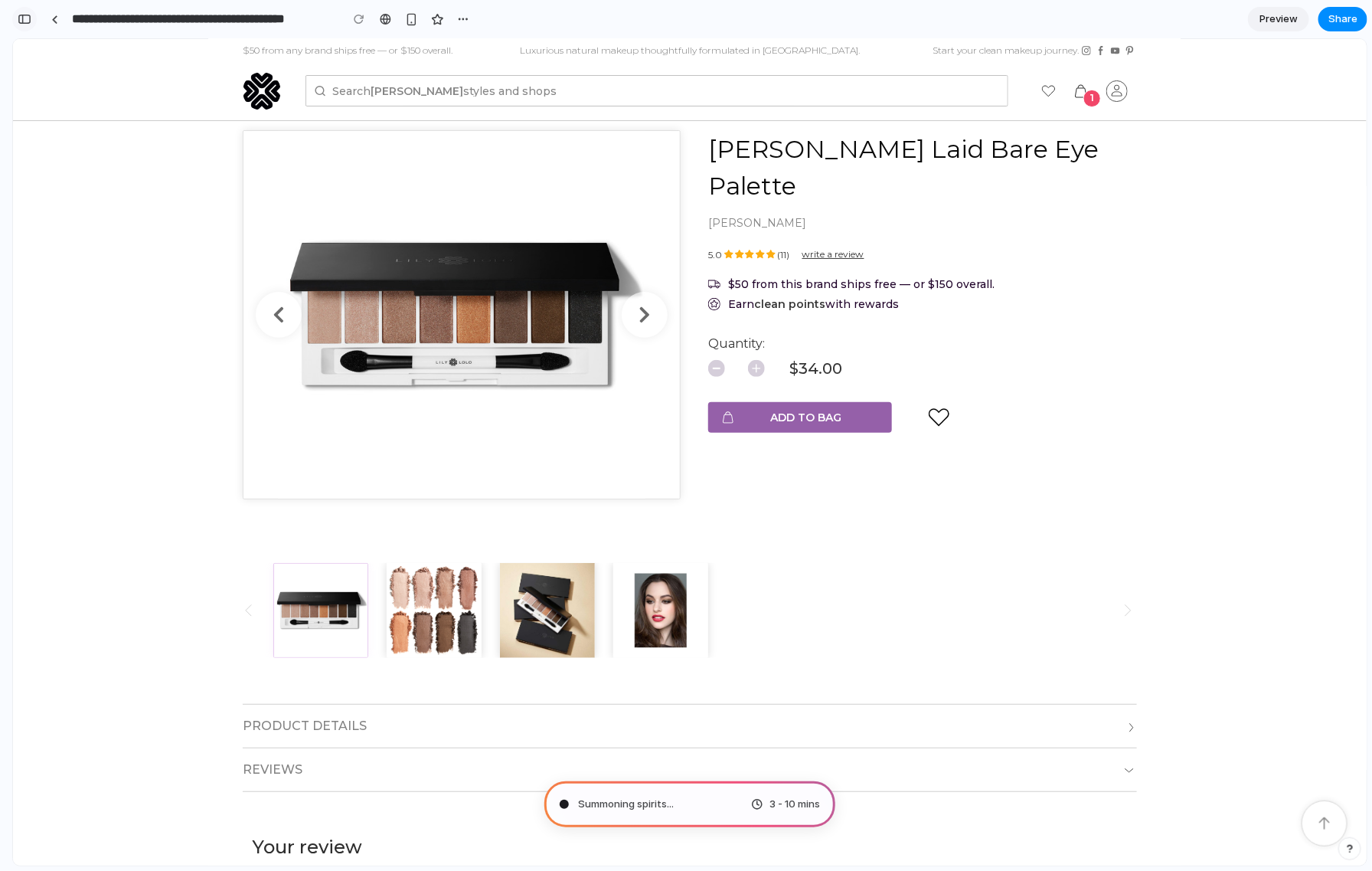
click at [18, 15] on div "button" at bounding box center [24, 19] width 14 height 11
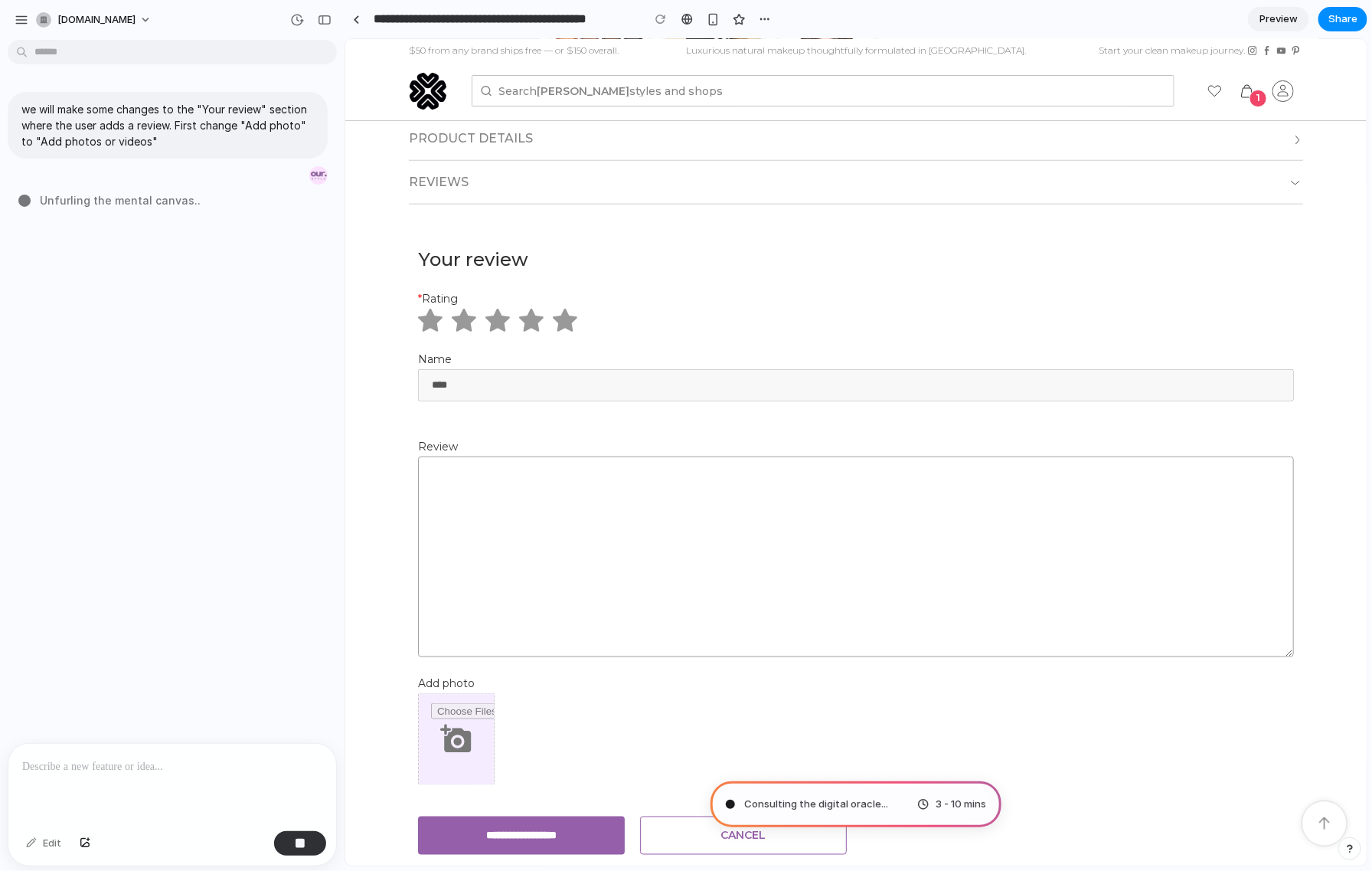
scroll to position [637, 0]
type input "**********"
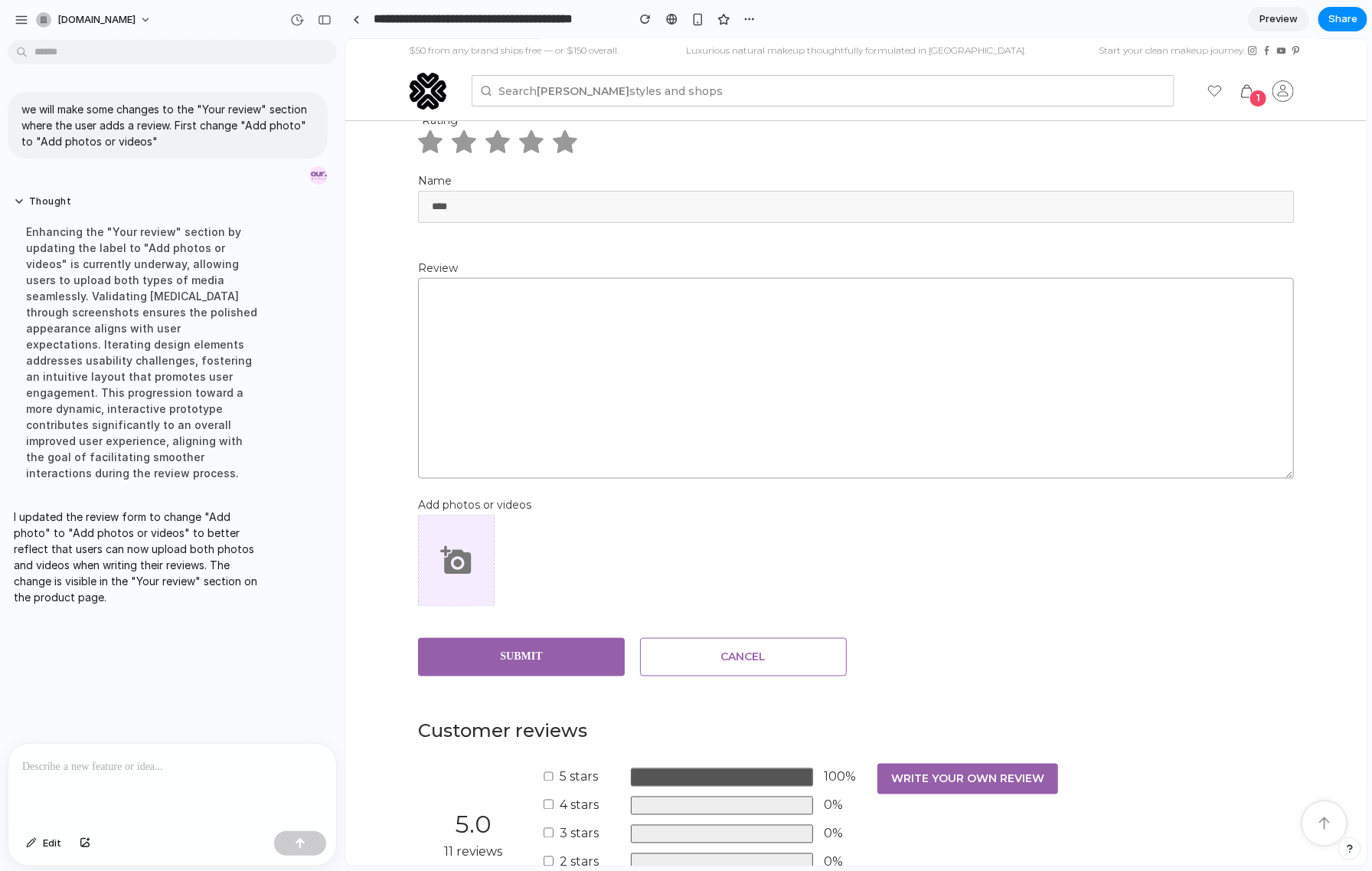
scroll to position [759, 0]
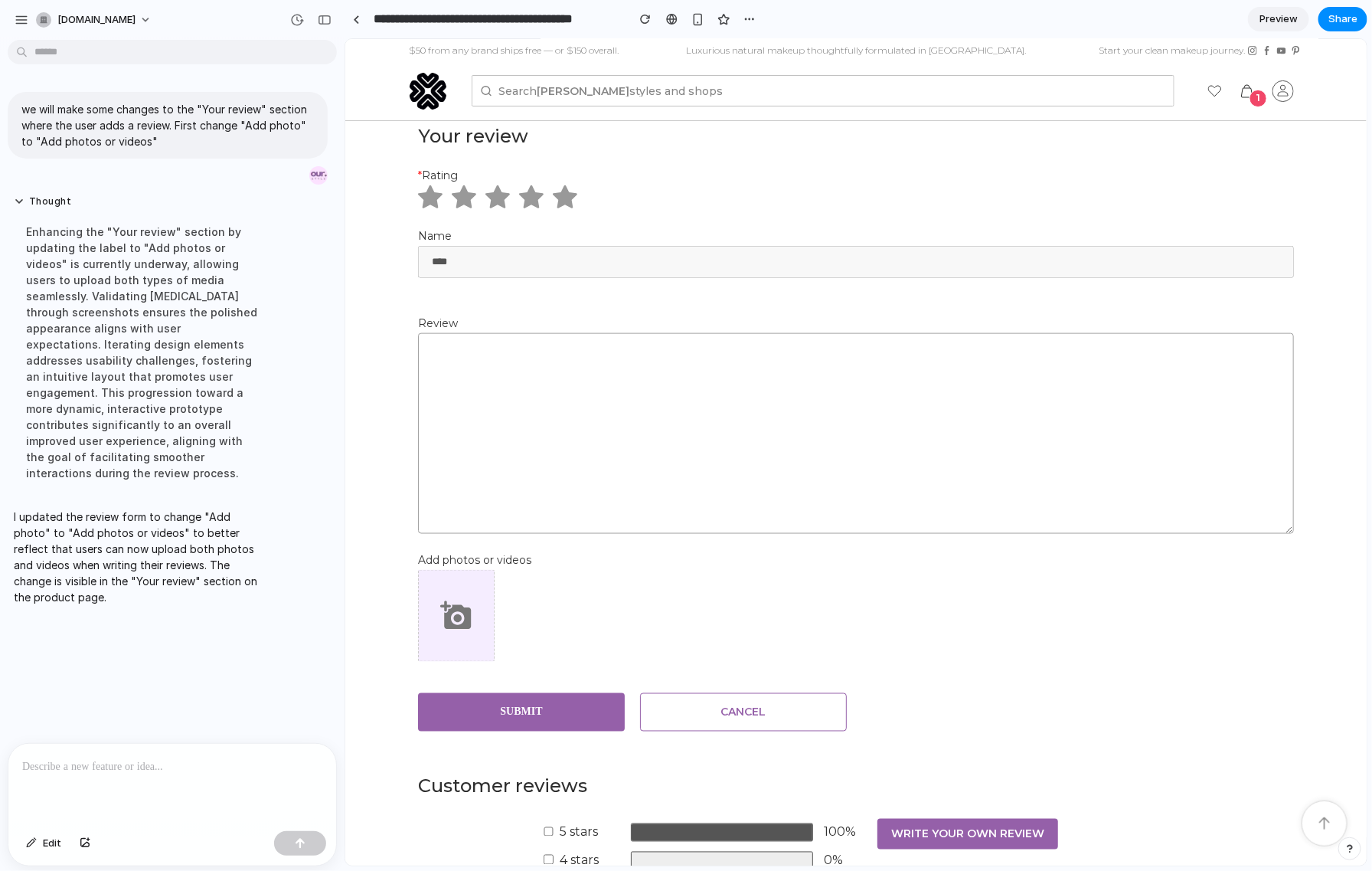
click at [135, 762] on p at bounding box center [172, 767] width 301 height 18
click at [83, 846] on div "button" at bounding box center [85, 844] width 11 height 9
click at [138, 662] on p "**********" at bounding box center [169, 658] width 295 height 37
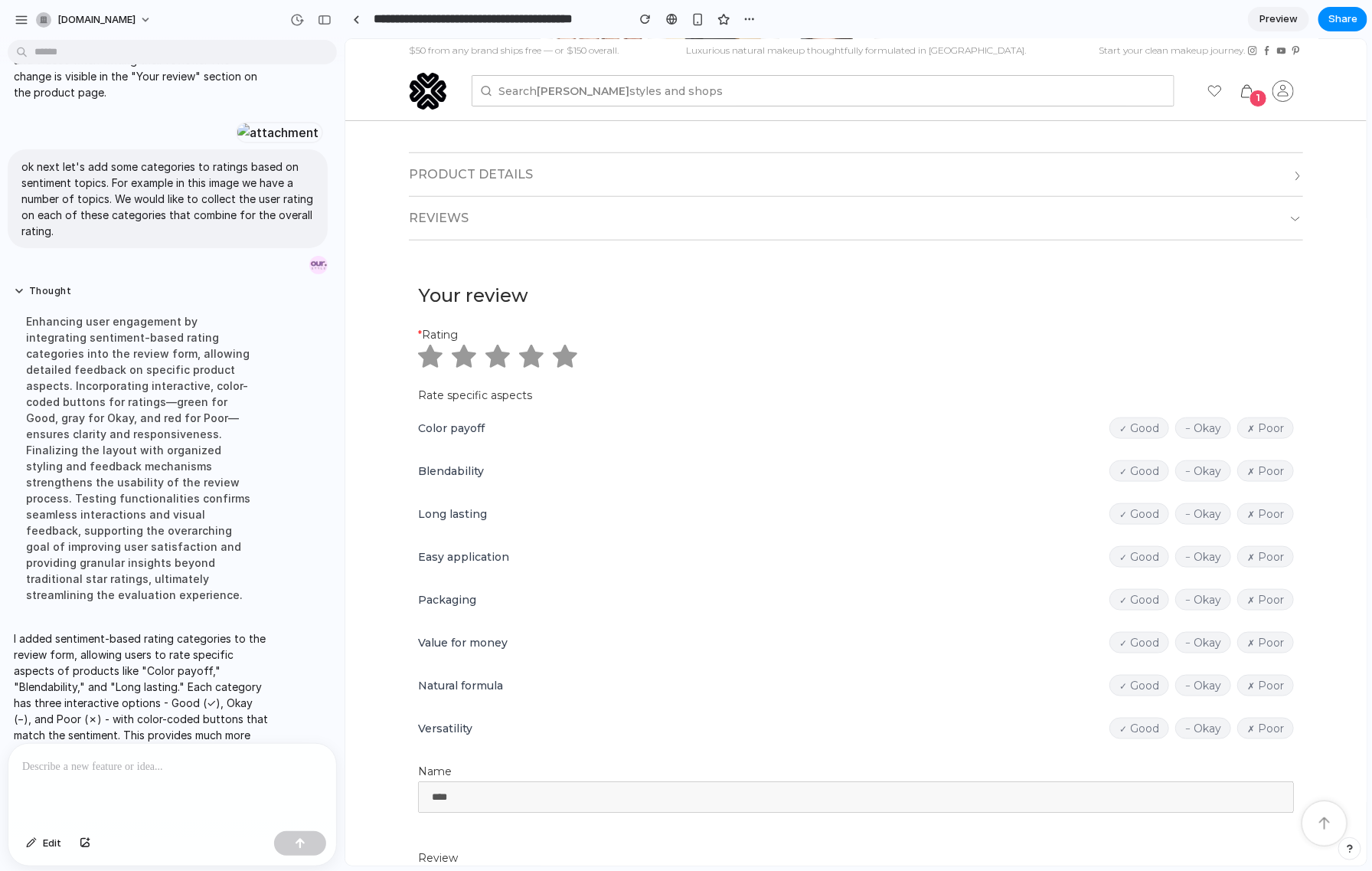
scroll to position [804, 0]
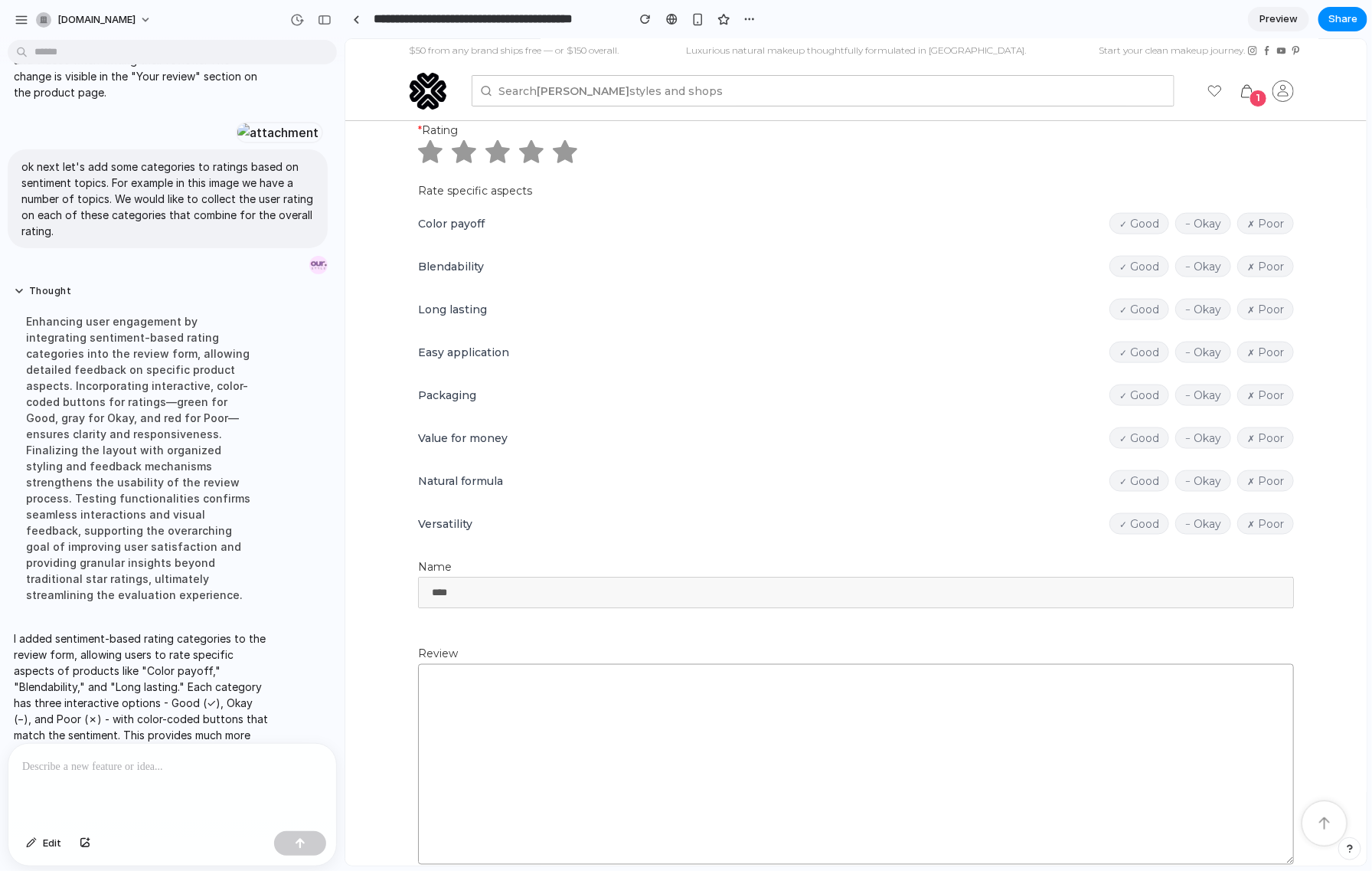
click at [163, 776] on div at bounding box center [172, 784] width 328 height 81
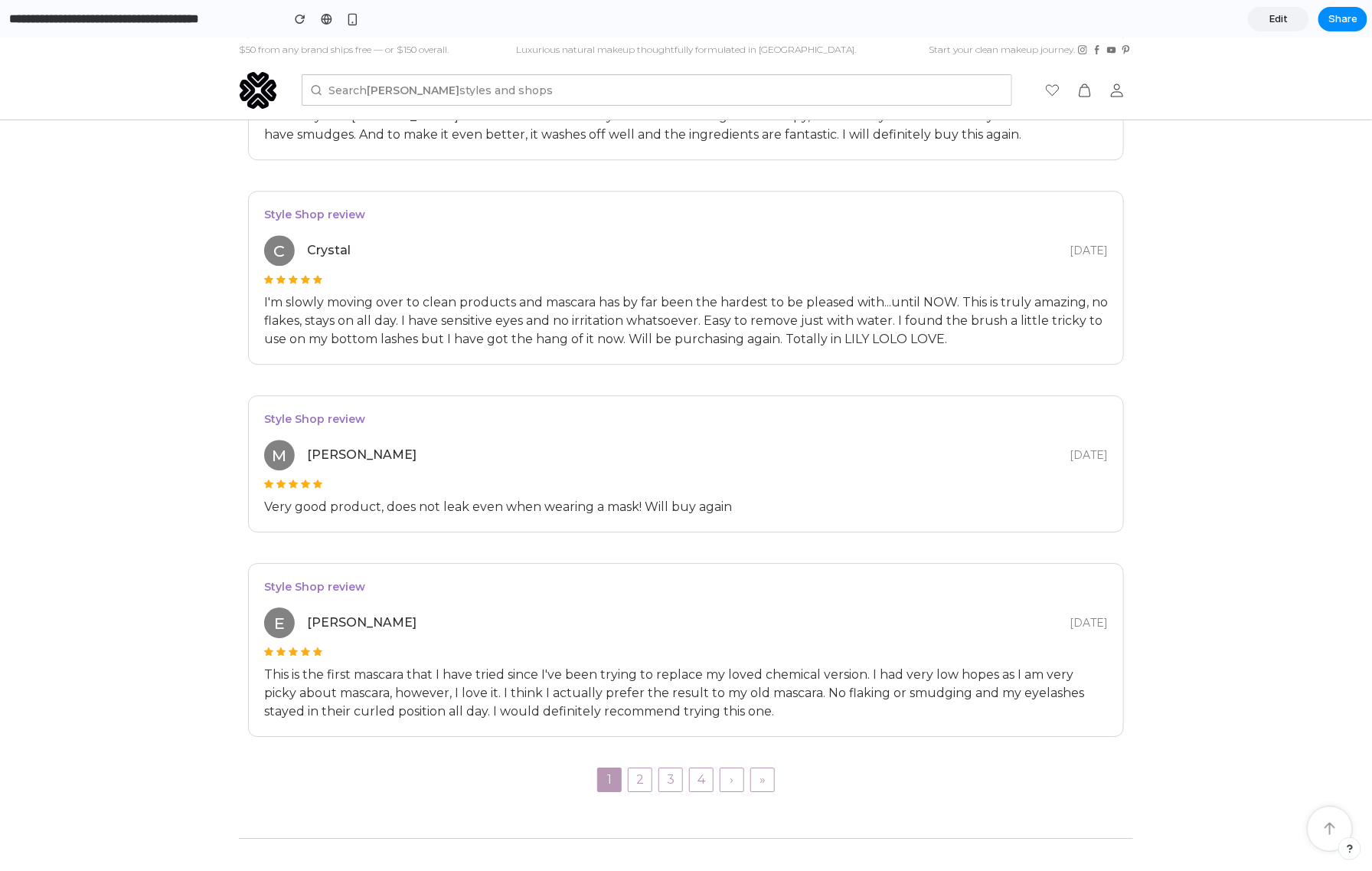
scroll to position [1984, 0]
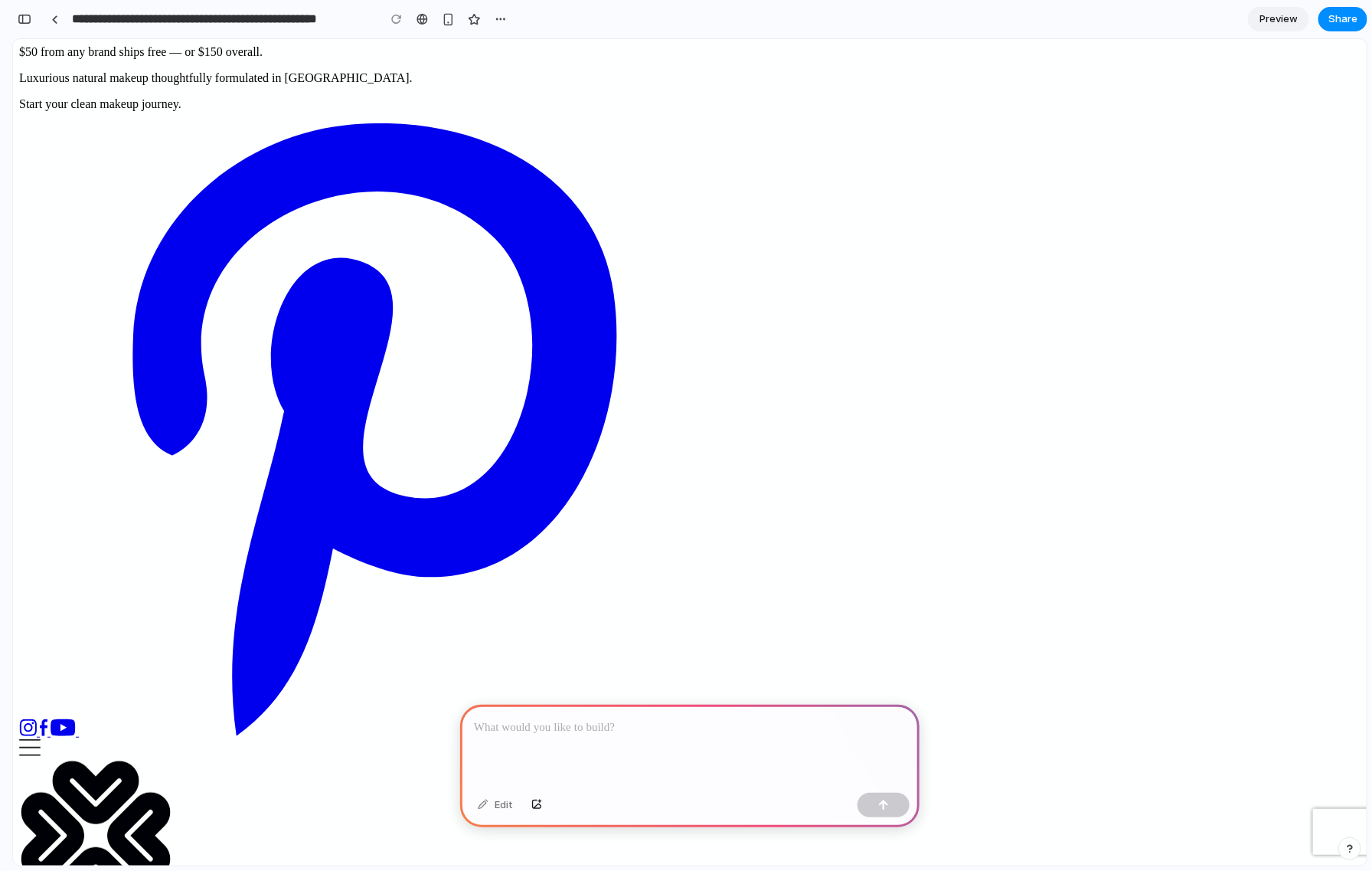
click at [560, 728] on p at bounding box center [690, 728] width 432 height 18
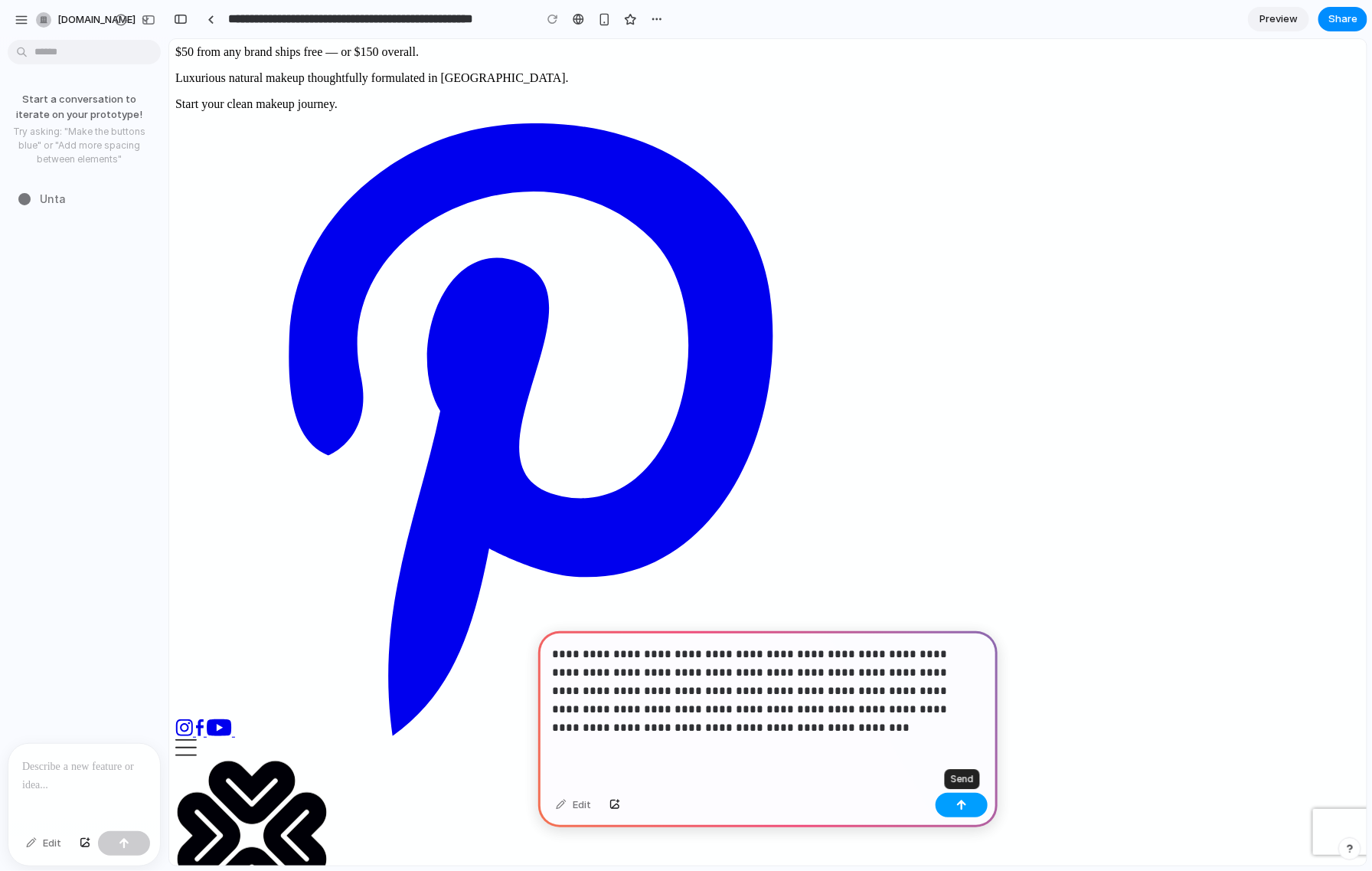
click at [953, 805] on button "button" at bounding box center [962, 805] width 52 height 25
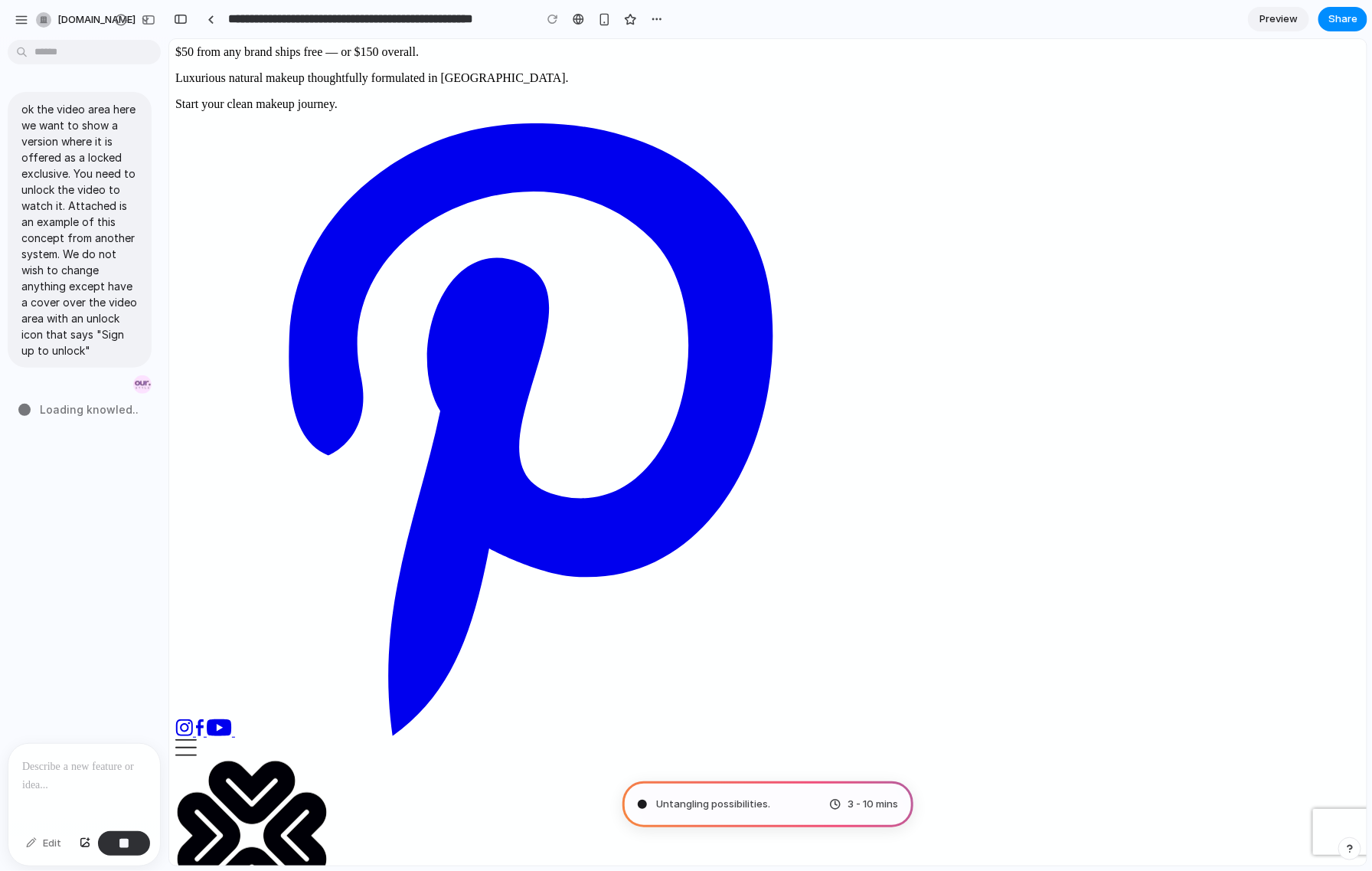
click at [729, 802] on span "Untangling possibilities ." at bounding box center [713, 804] width 114 height 16
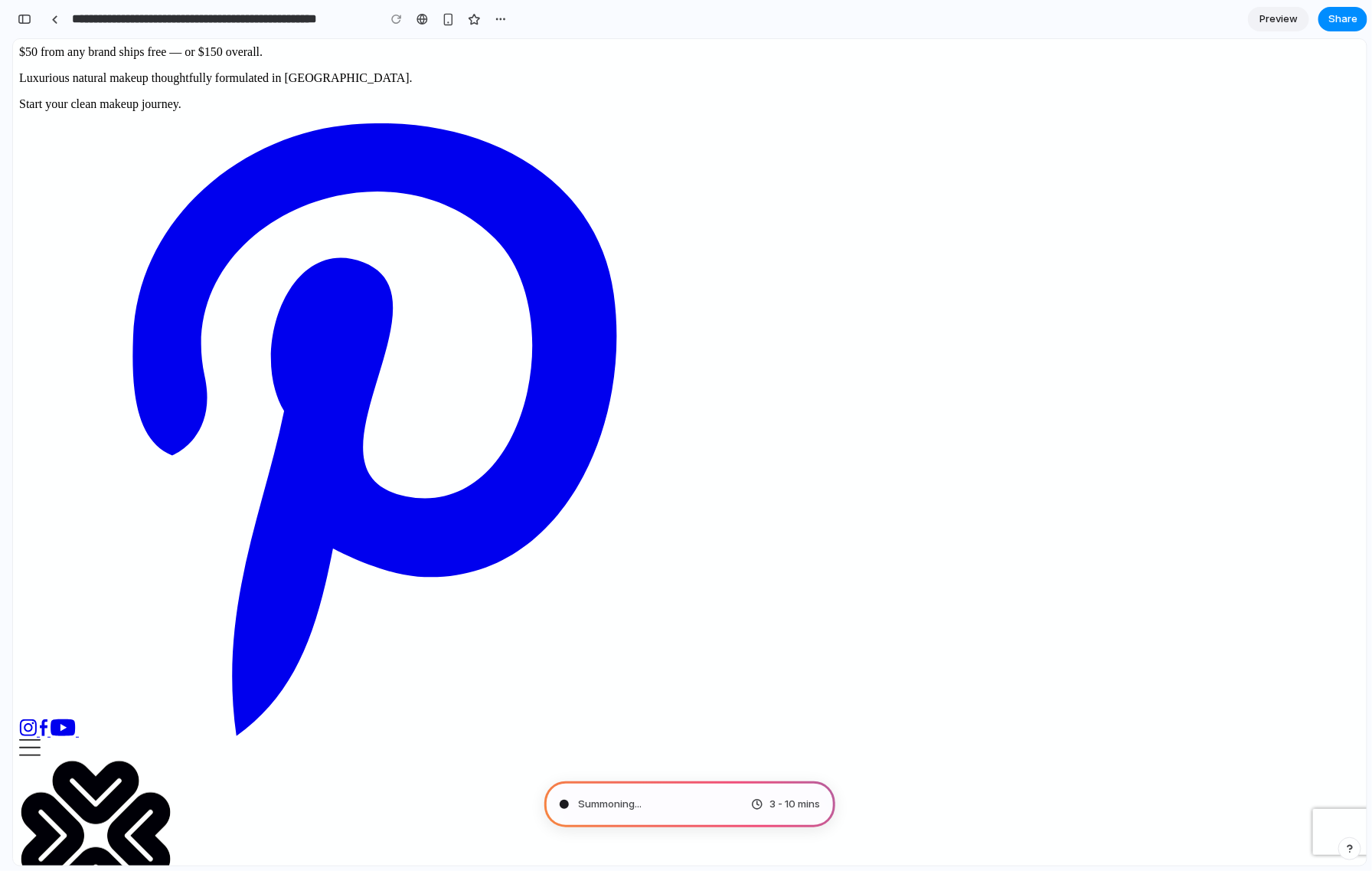
type input "**********"
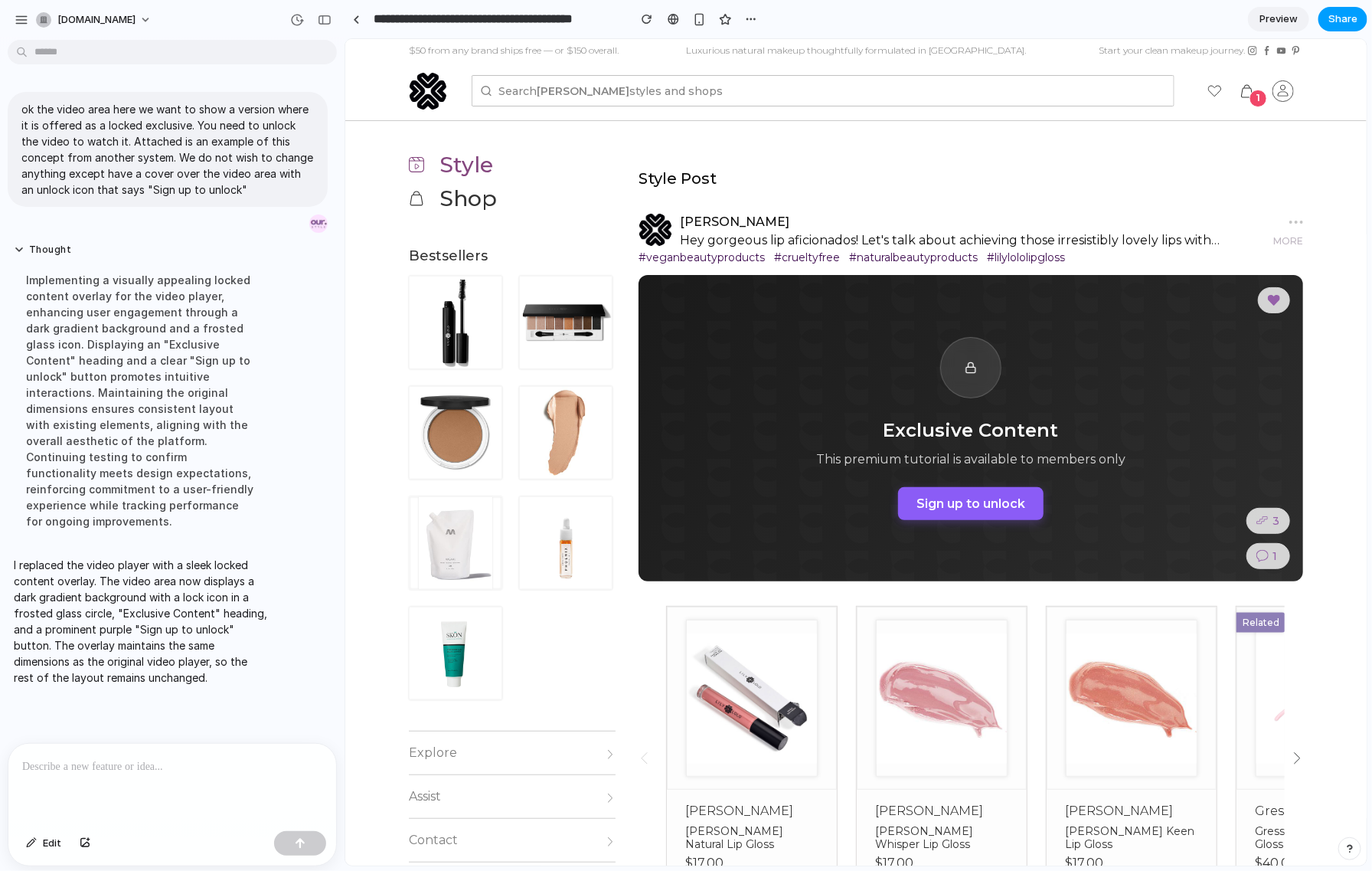
click at [1336, 17] on span "Share" at bounding box center [1344, 19] width 29 height 16
click at [1281, 175] on div "button" at bounding box center [1282, 180] width 12 height 12
click at [694, 18] on div "Share ' [PERSON_NAME] Lip Gloss Exclusive Unlock Screen ' Our Style Biz Dev Cre…" at bounding box center [686, 435] width 1372 height 871
click at [698, 18] on div "button" at bounding box center [700, 19] width 13 height 13
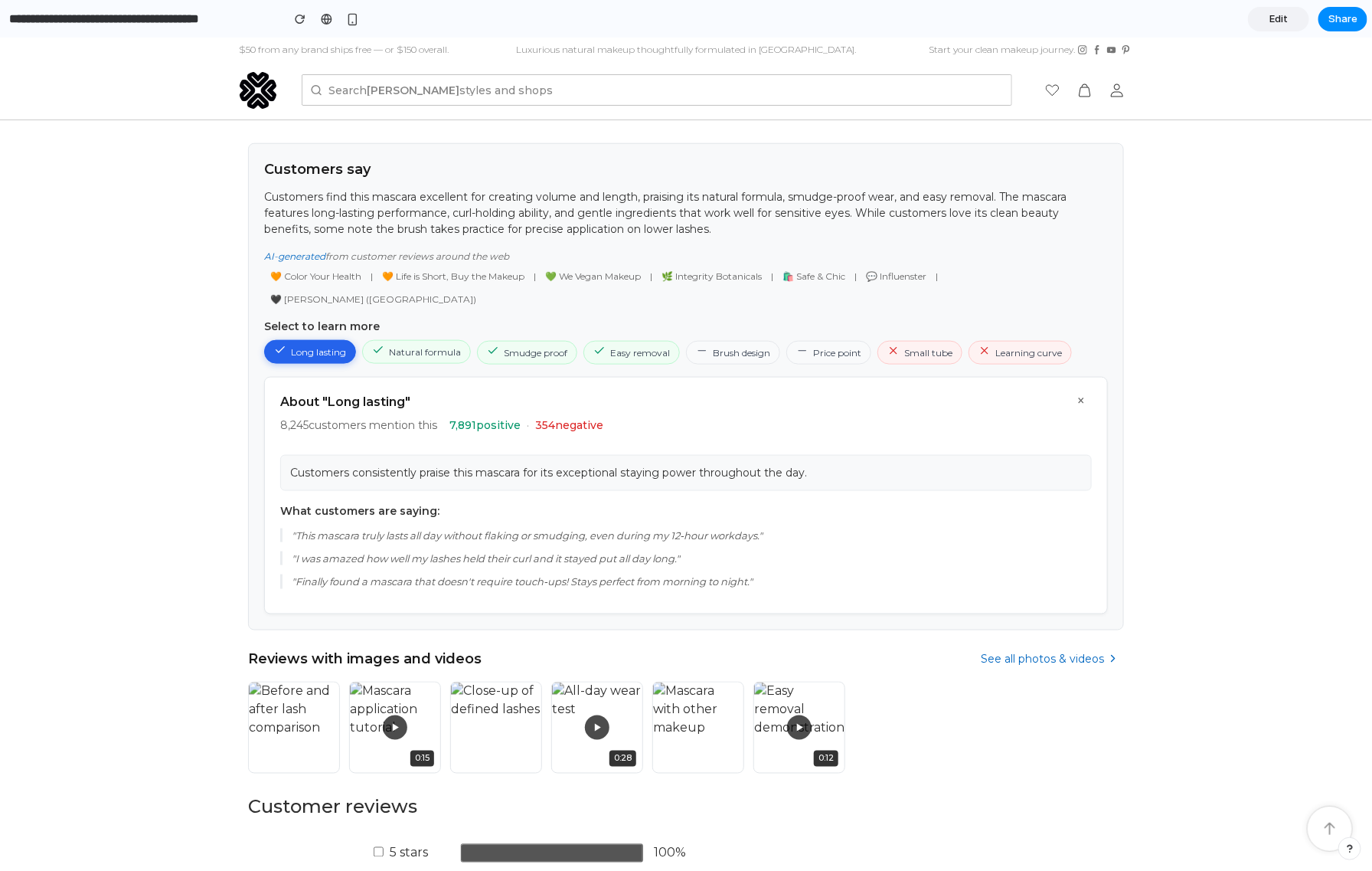
scroll to position [741, 0]
click at [1073, 391] on button "×" at bounding box center [1081, 401] width 21 height 21
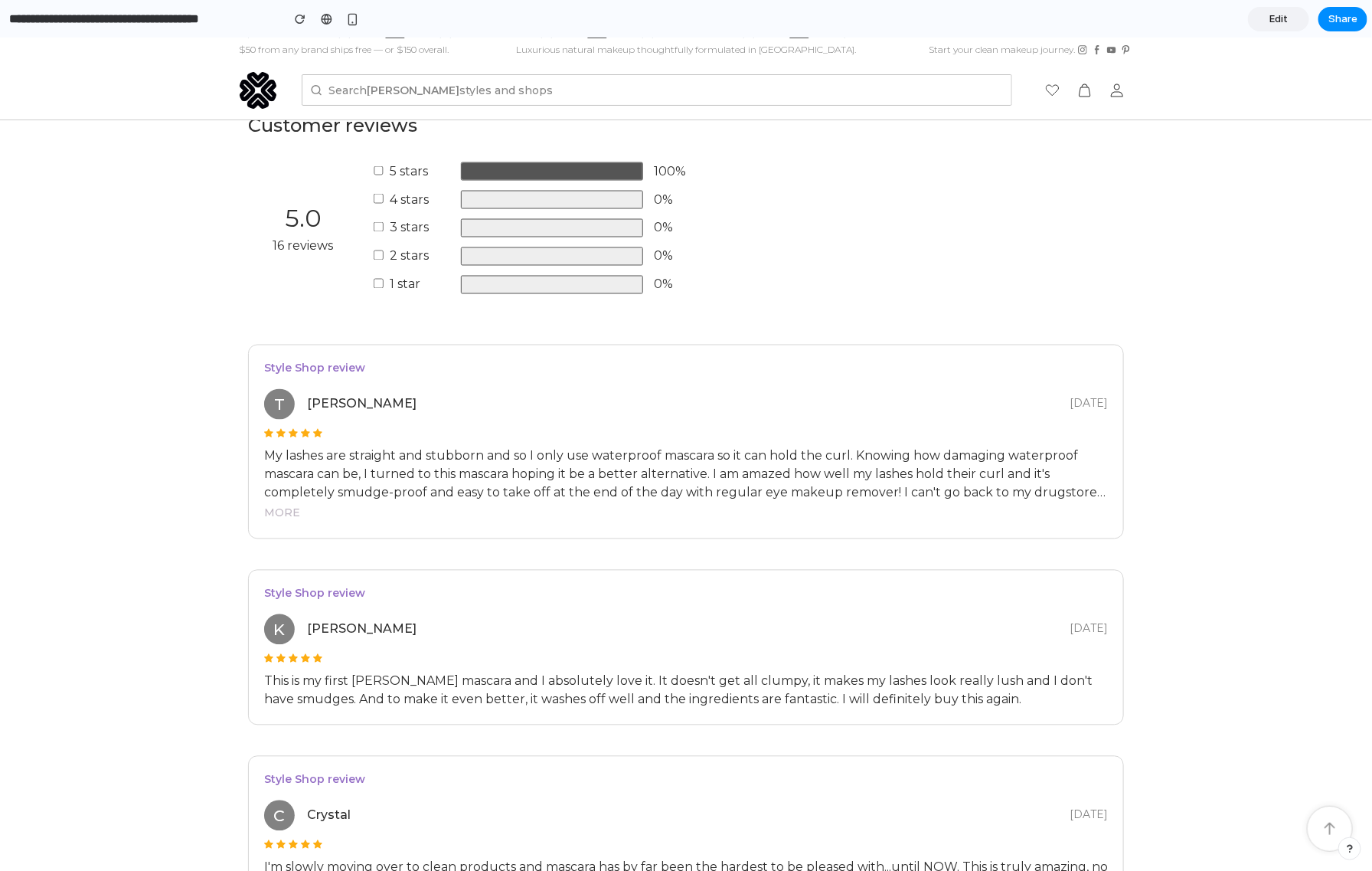
scroll to position [728, 0]
